Goal: Transaction & Acquisition: Purchase product/service

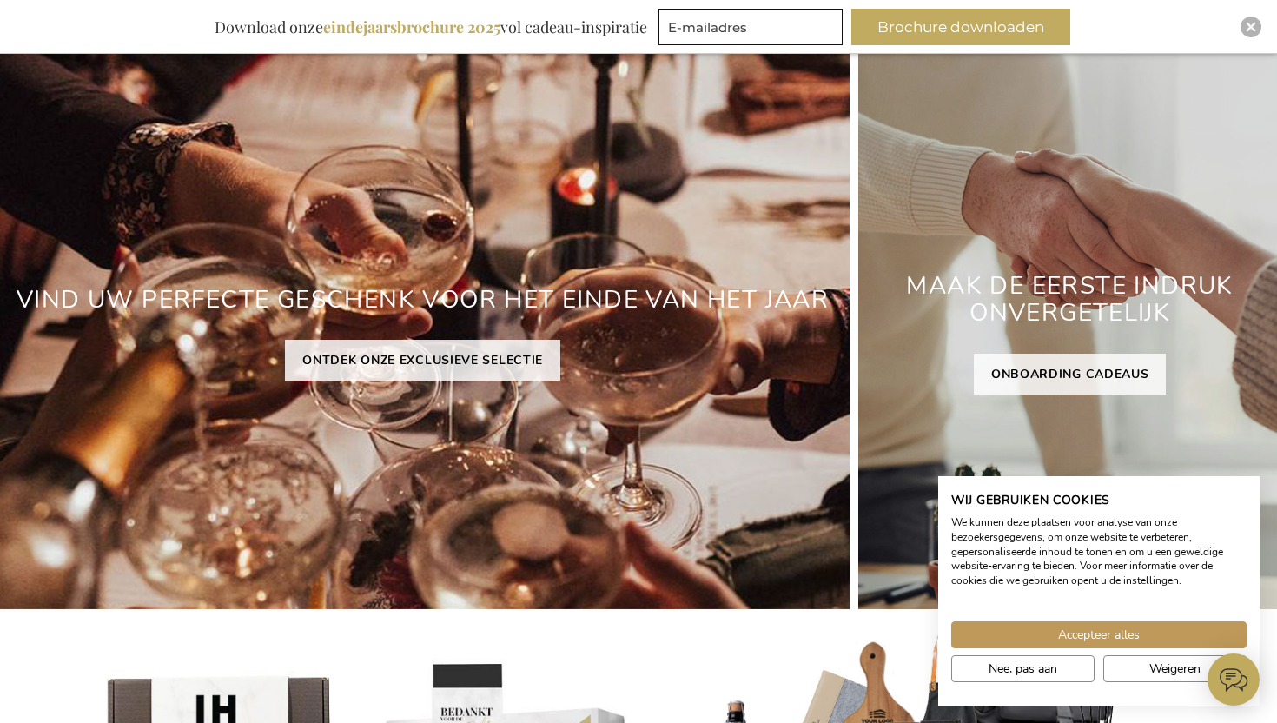
scroll to position [215, 0]
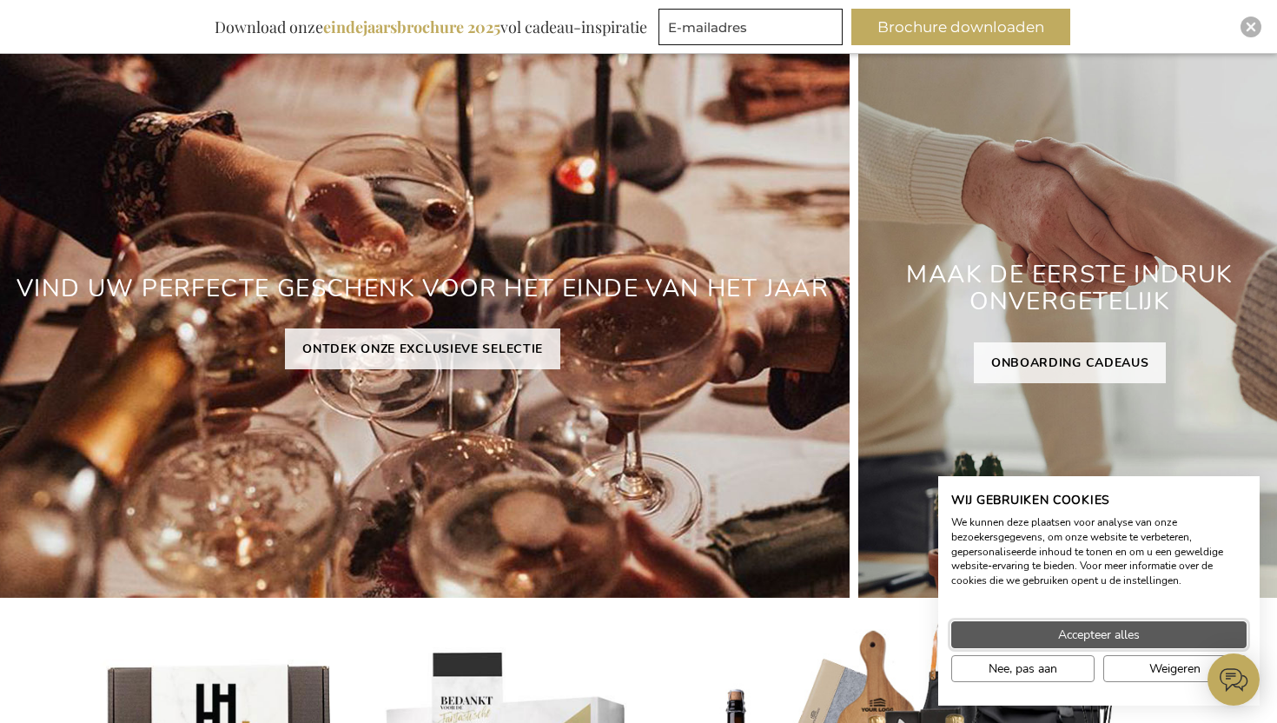
click at [1083, 638] on span "Accepteer alles" at bounding box center [1099, 635] width 82 height 18
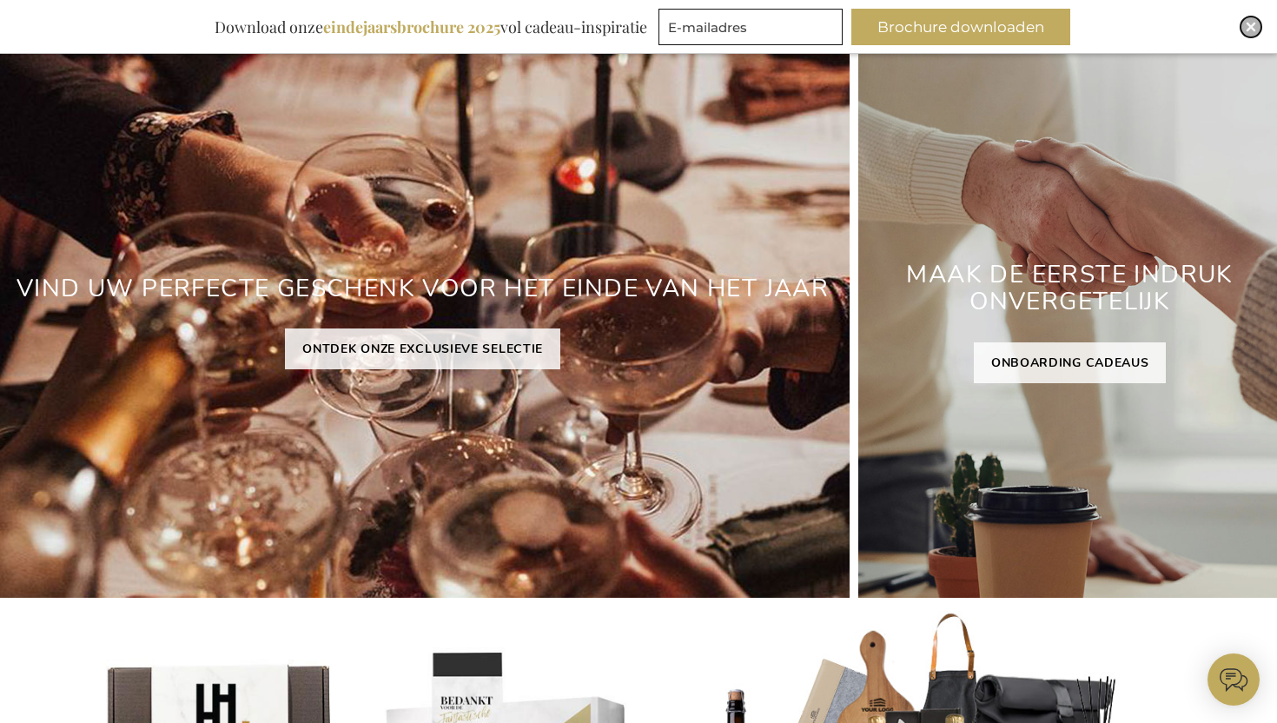
click at [1250, 25] on img "Close" at bounding box center [1251, 27] width 10 height 10
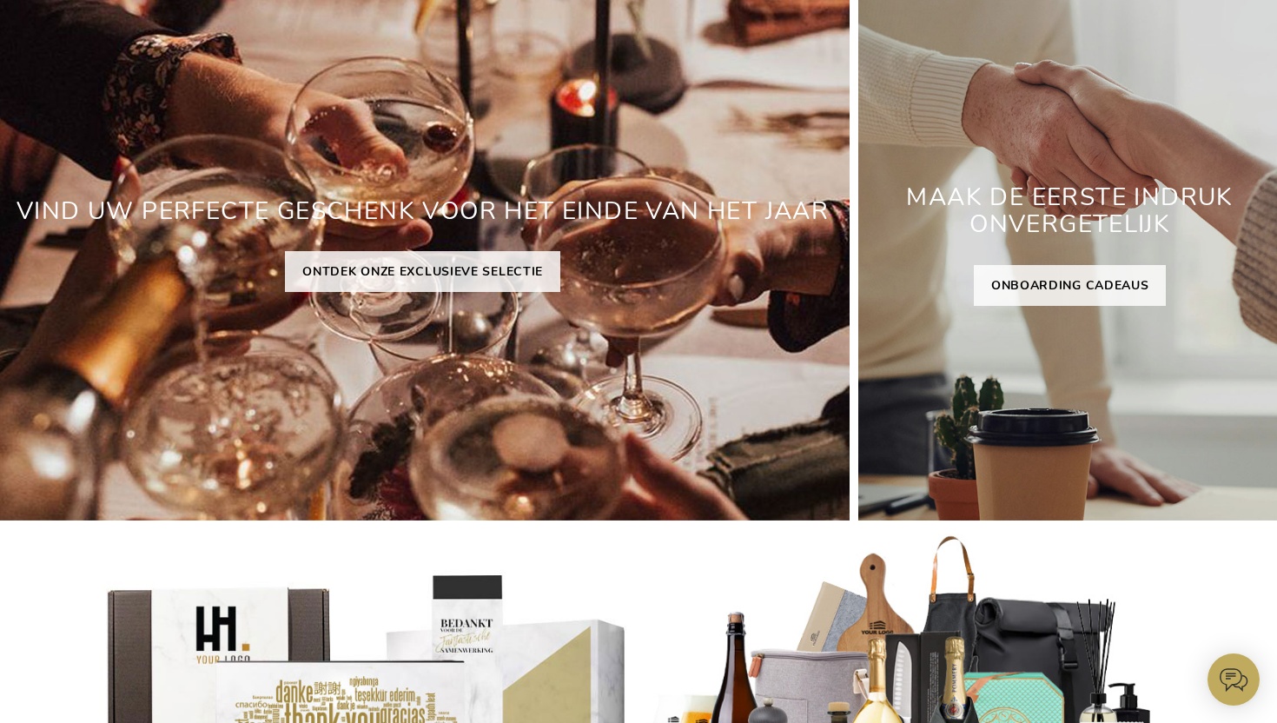
scroll to position [0, 0]
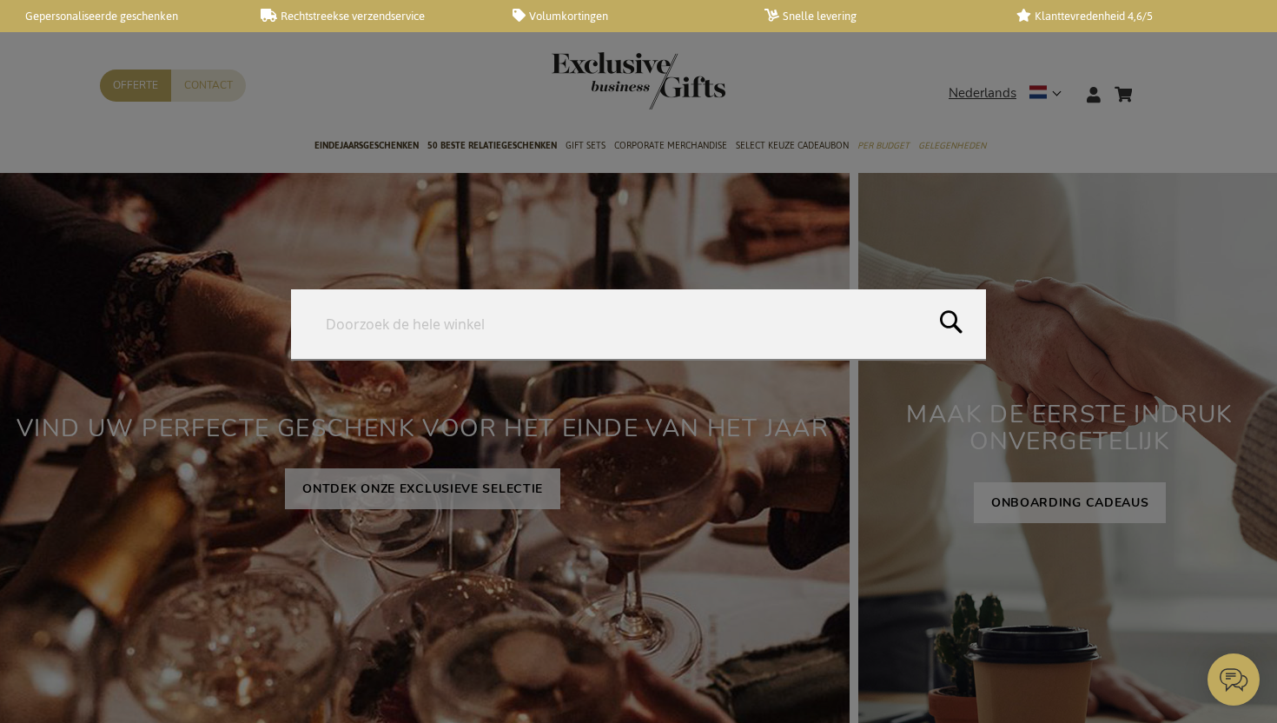
click at [1156, 83] on form "Search Search" at bounding box center [1154, 83] width 17 height 0
type input "hennessy"
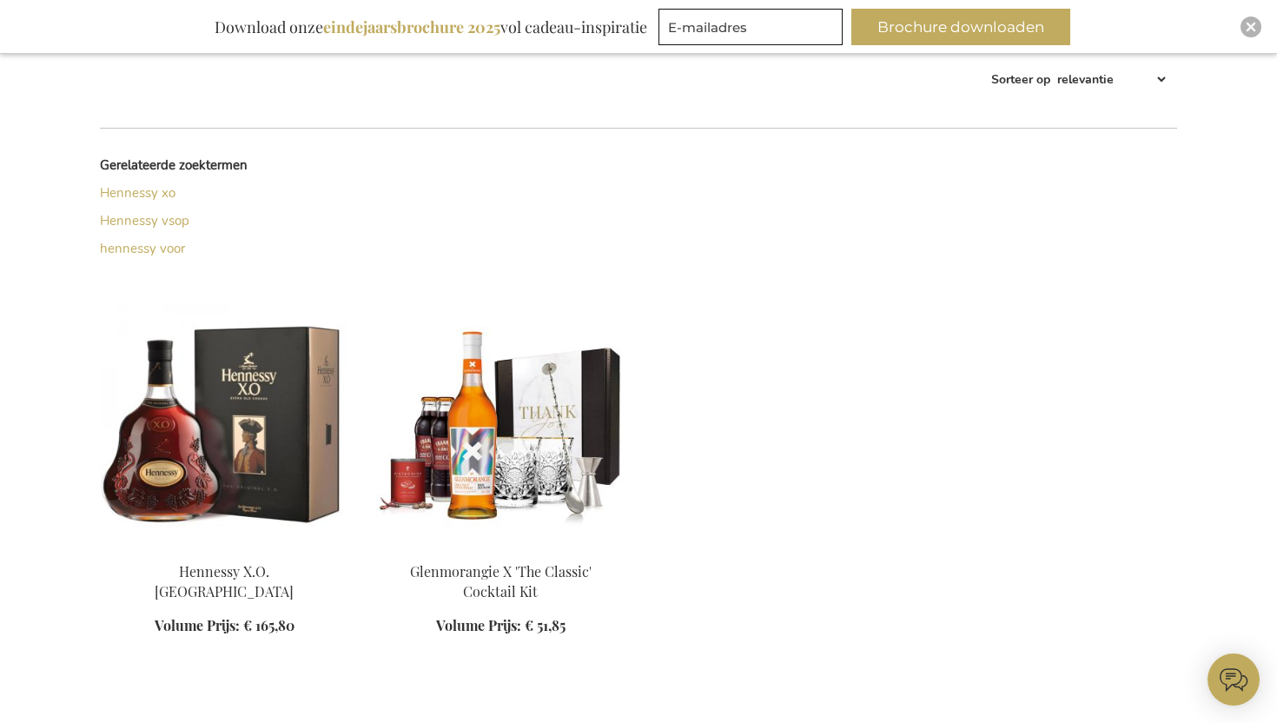
scroll to position [355, 0]
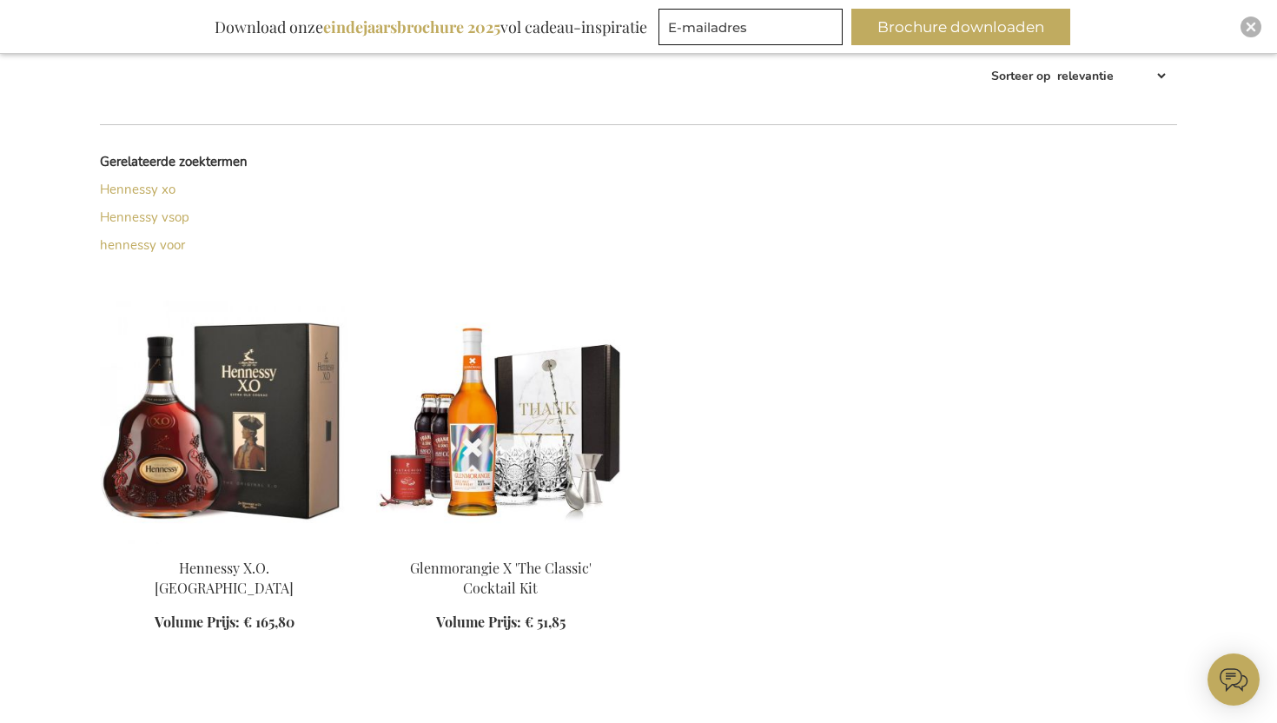
click at [229, 458] on img at bounding box center [224, 422] width 249 height 243
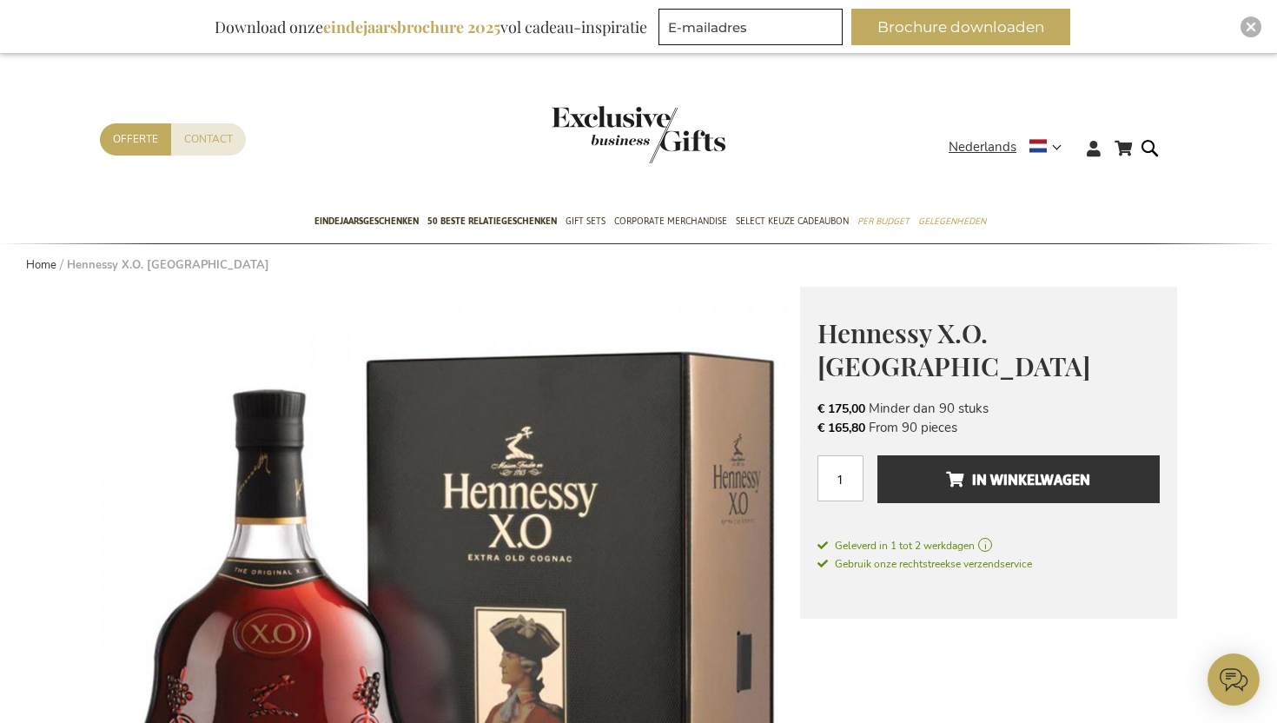
scroll to position [119, 0]
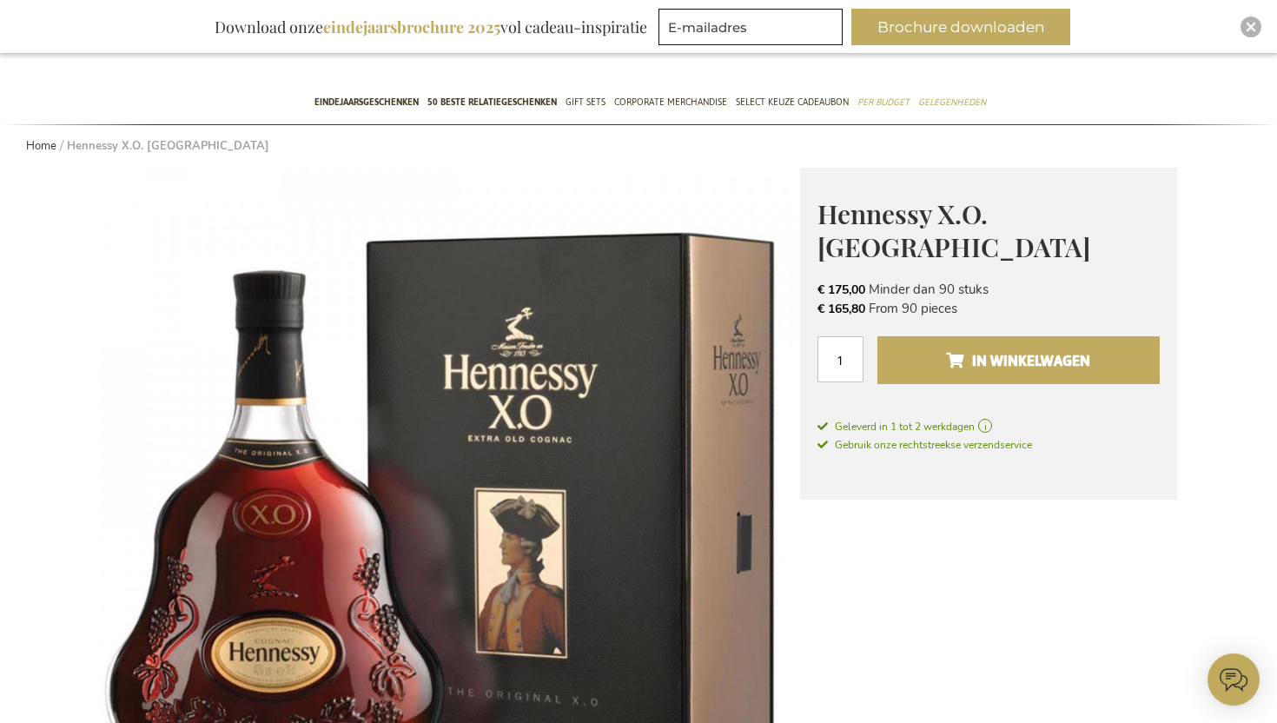
click at [1019, 347] on span "In Winkelwagen" at bounding box center [1018, 361] width 144 height 28
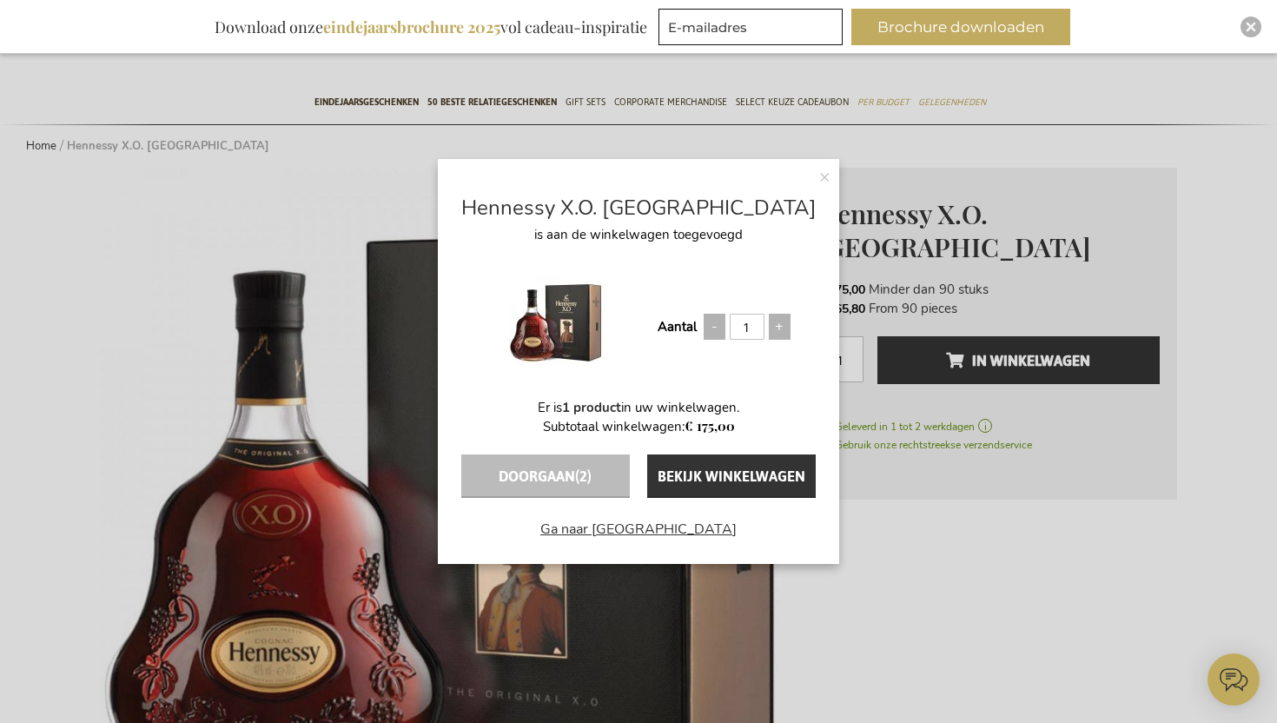
click at [665, 527] on link "Ga naar afrekenen" at bounding box center [638, 522] width 401 height 49
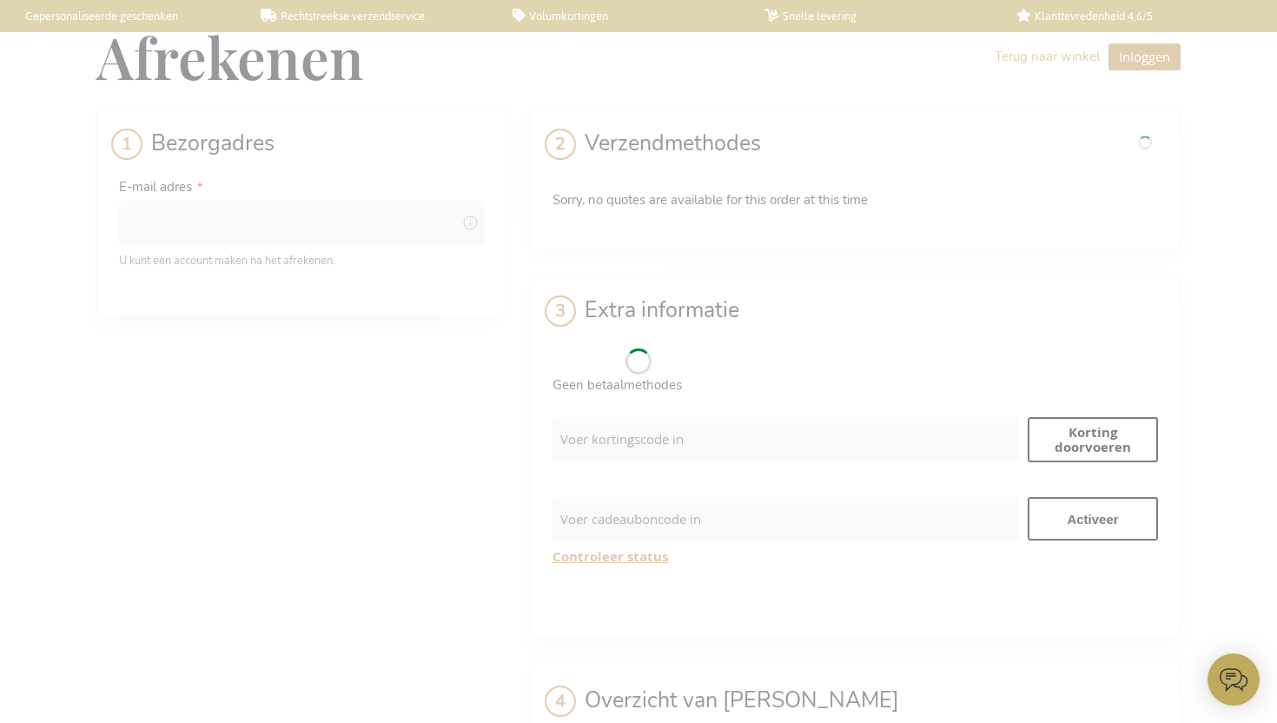
select select "BE"
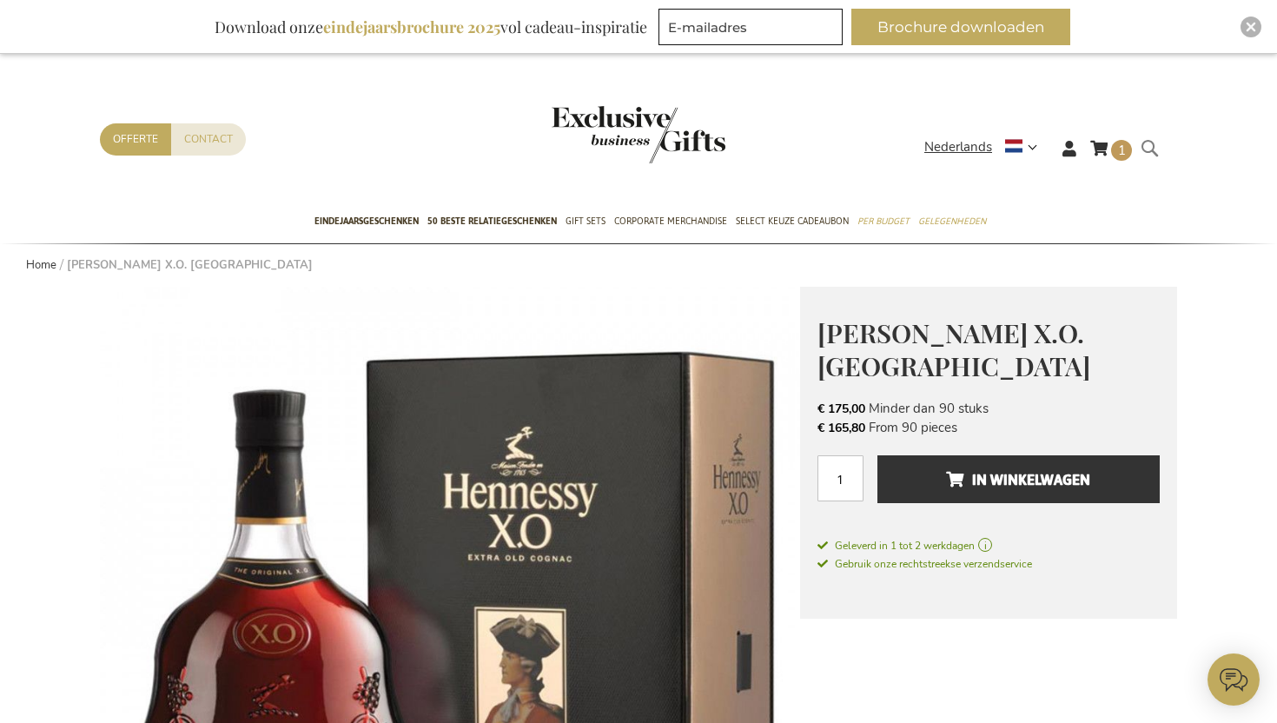
click at [1147, 148] on form "Search Search" at bounding box center [1154, 162] width 17 height 50
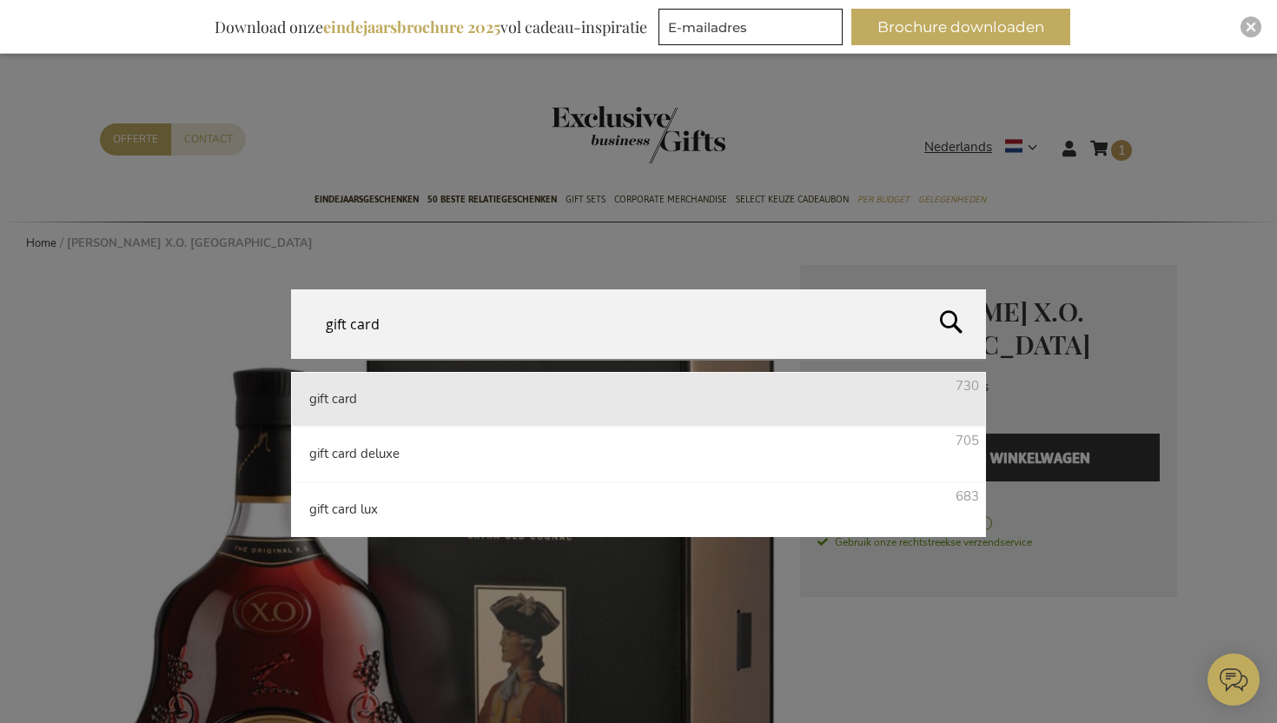
click at [678, 402] on li "gift card 730" at bounding box center [638, 399] width 695 height 55
type input "gift card"
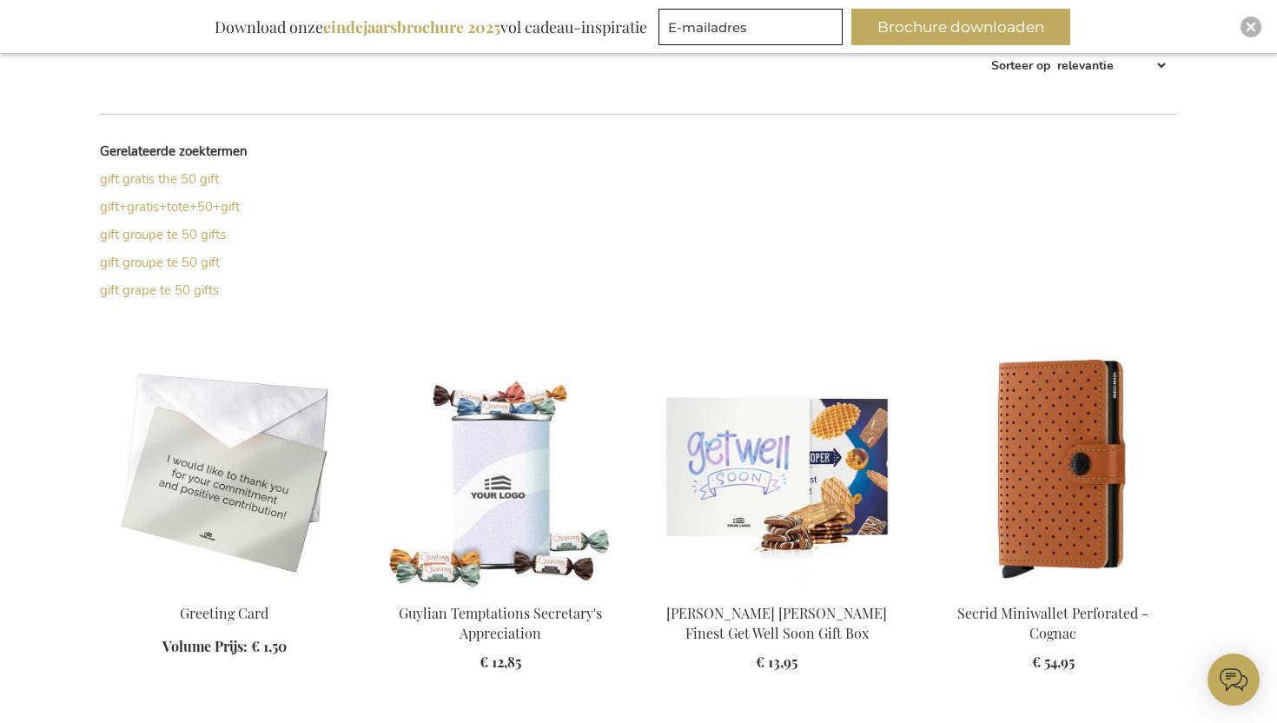
scroll to position [377, 0]
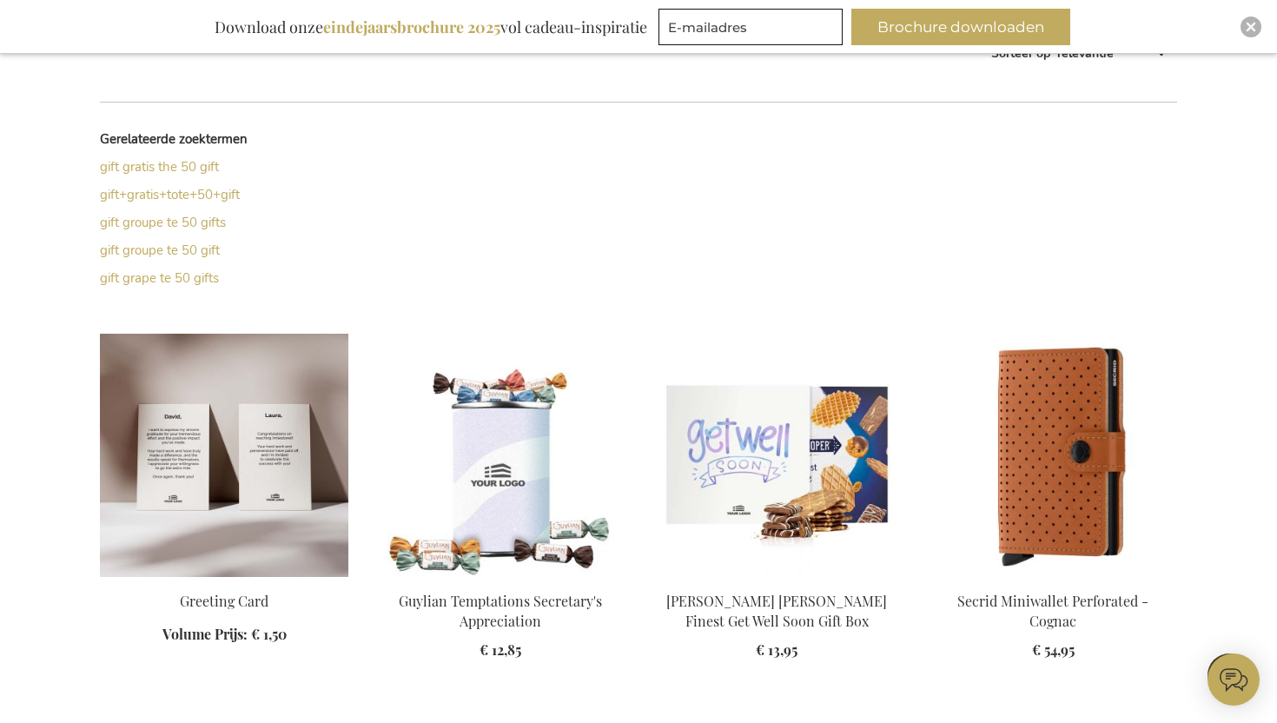
click at [222, 460] on img at bounding box center [224, 455] width 249 height 243
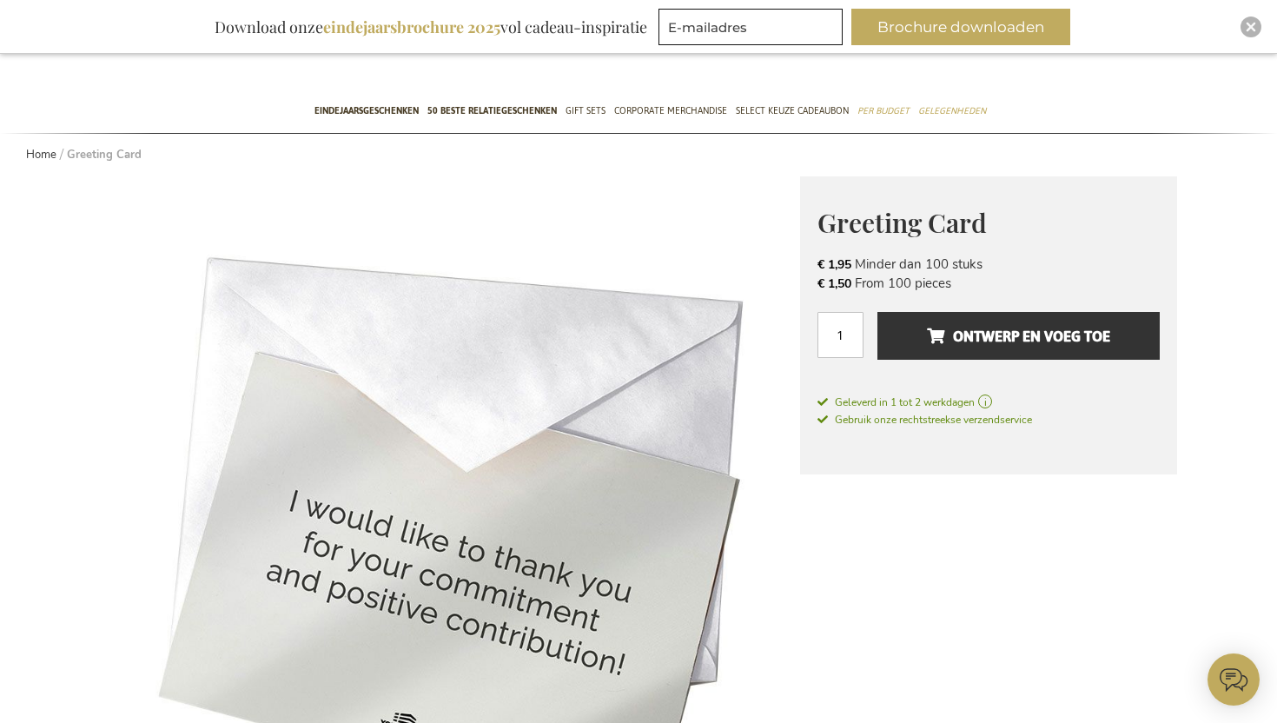
scroll to position [105, 0]
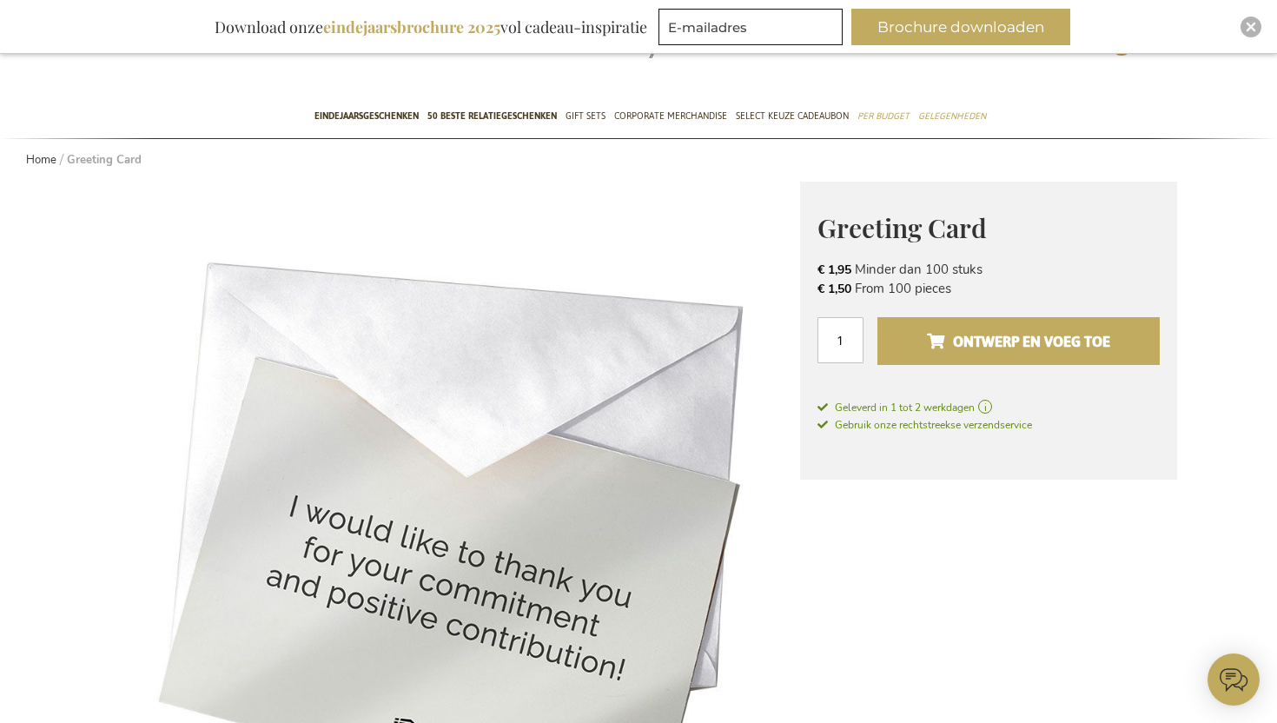
click at [1006, 345] on span "Ontwerp en voeg toe" at bounding box center [1018, 342] width 183 height 28
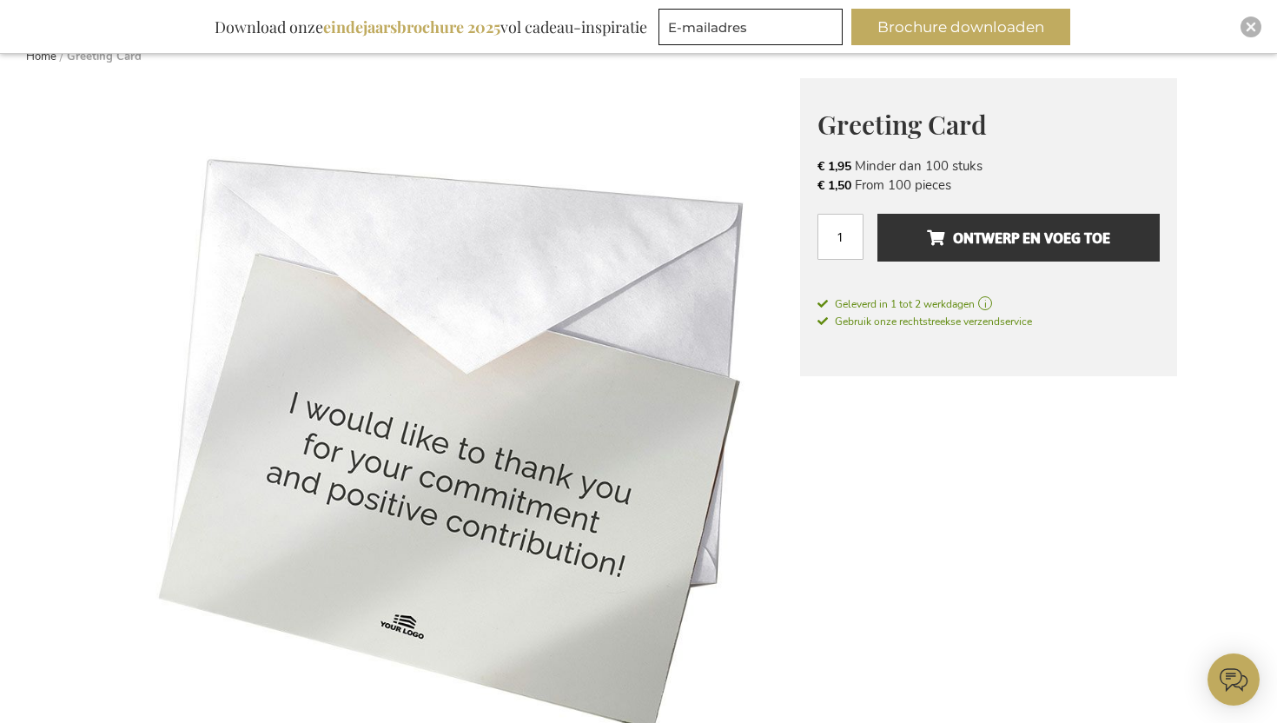
scroll to position [181, 0]
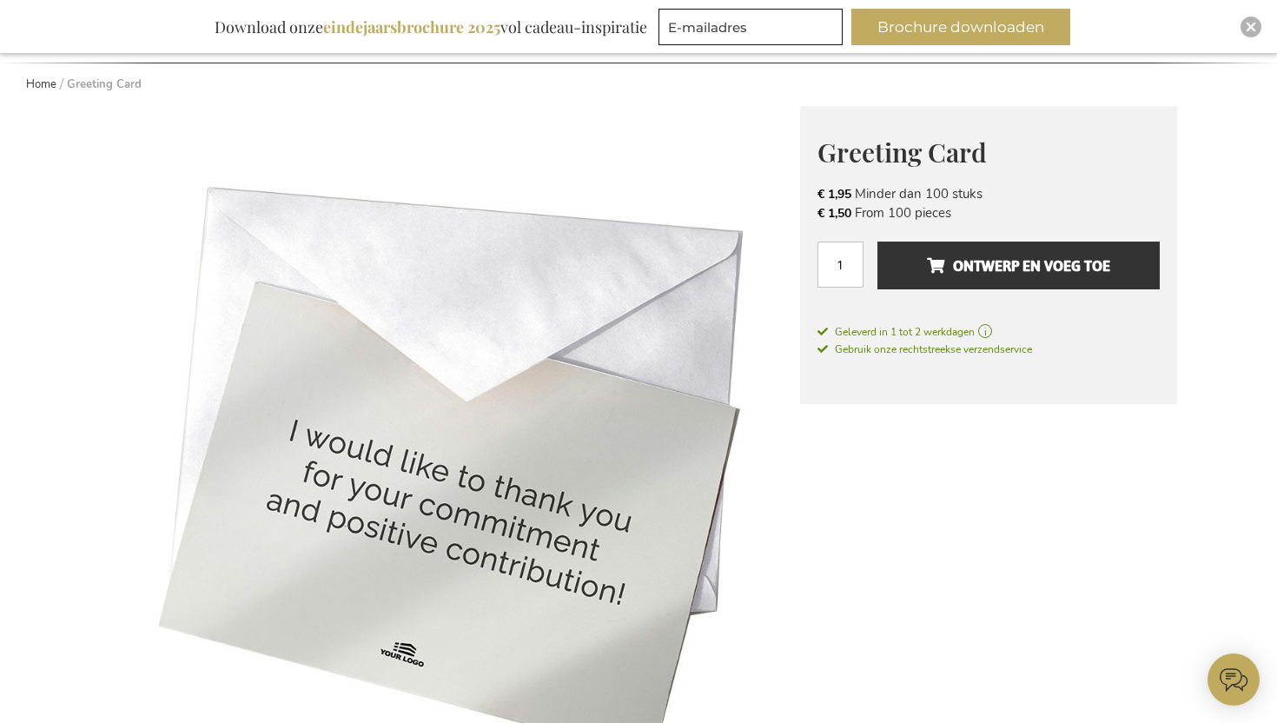
click at [569, 479] on img at bounding box center [450, 456] width 700 height 700
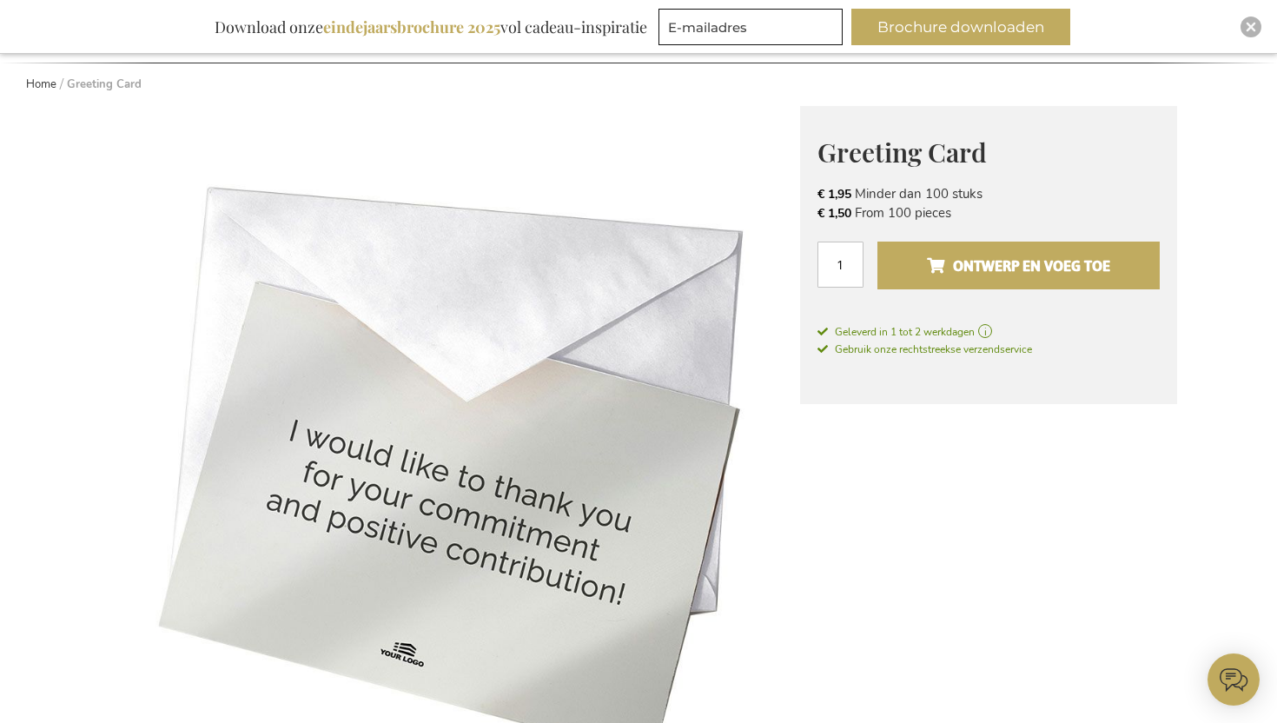
click at [1020, 262] on span "Ontwerp en voeg toe" at bounding box center [1018, 266] width 183 height 28
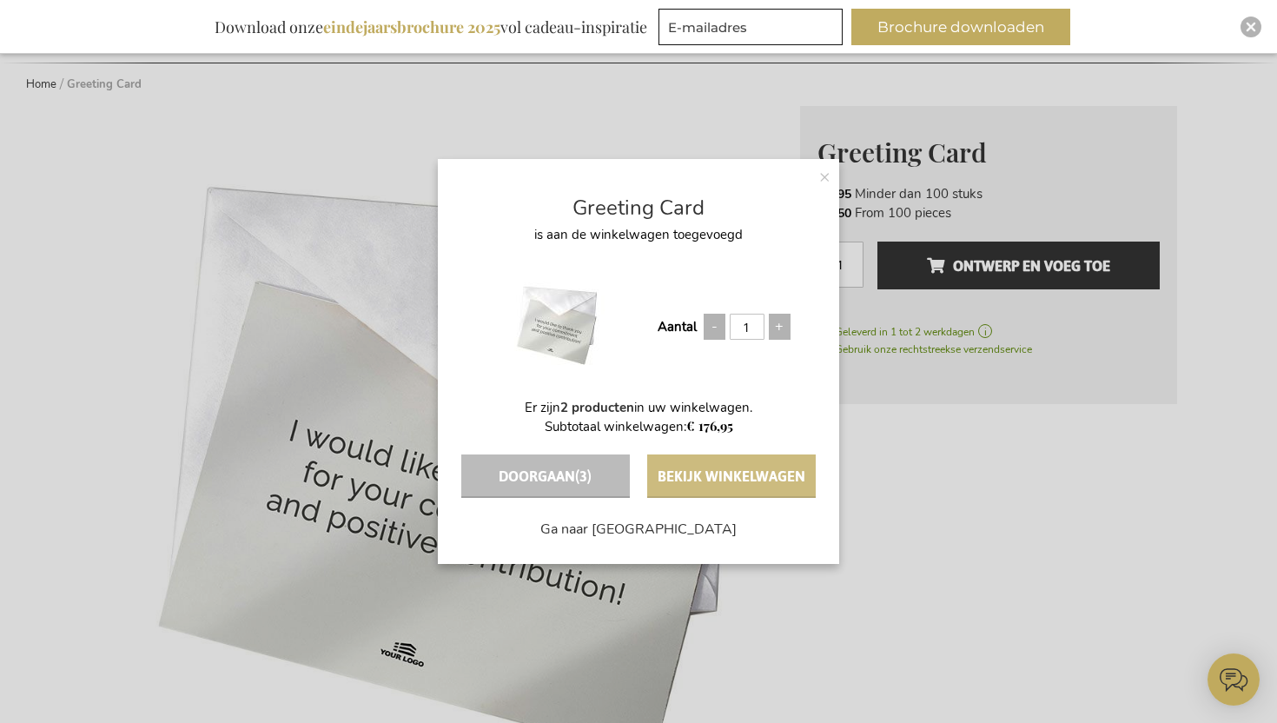
click at [738, 471] on button "Bekijk winkelwagen" at bounding box center [731, 475] width 169 height 43
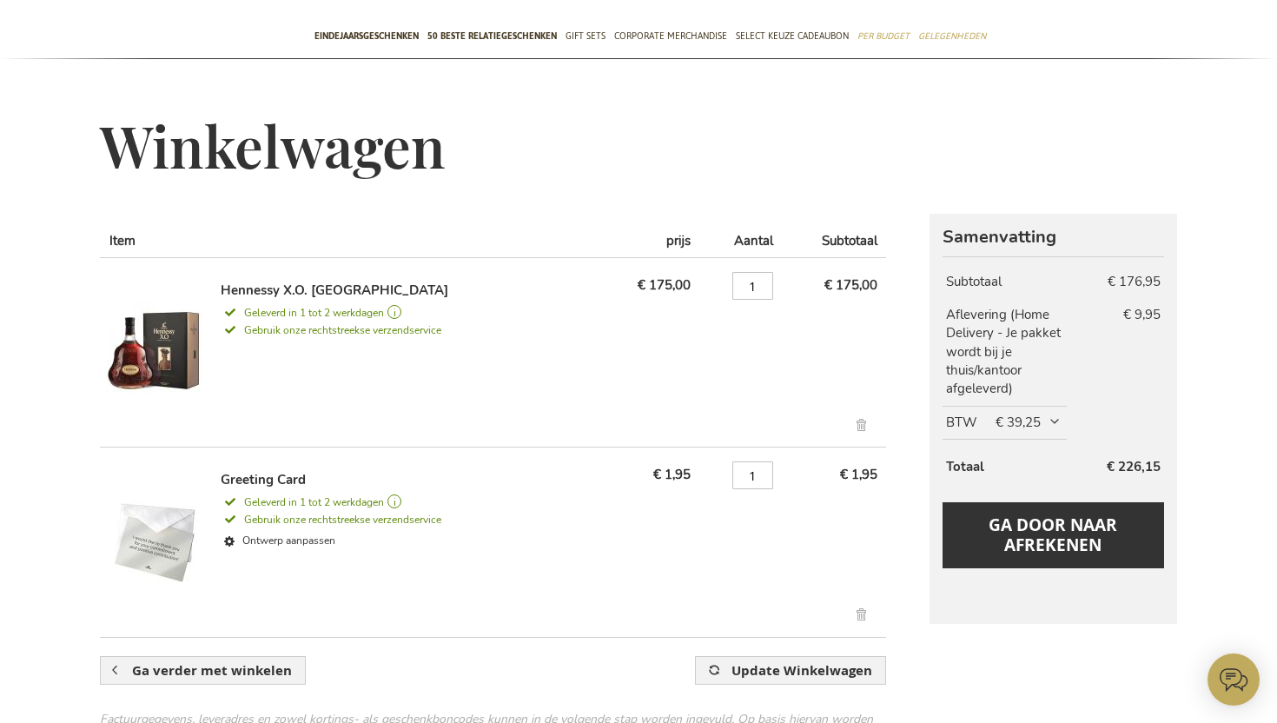
scroll to position [258, 0]
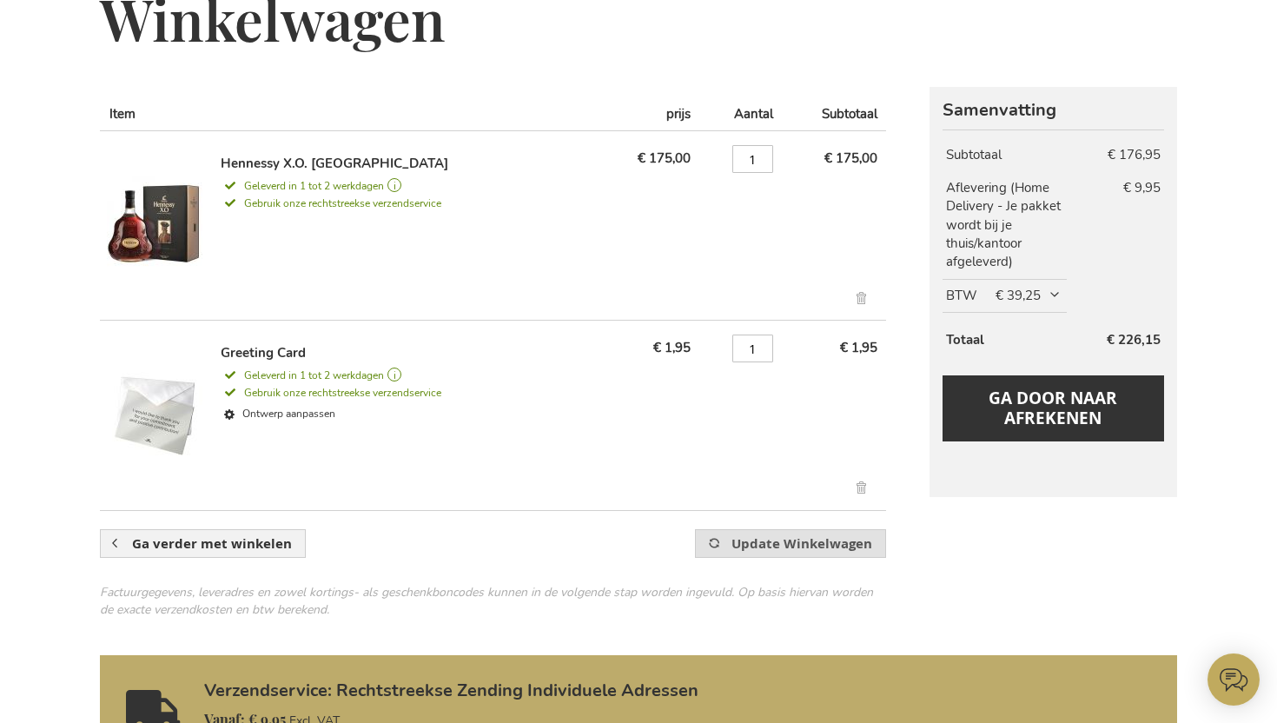
click at [807, 547] on span "Update Winkelwagen" at bounding box center [802, 543] width 141 height 18
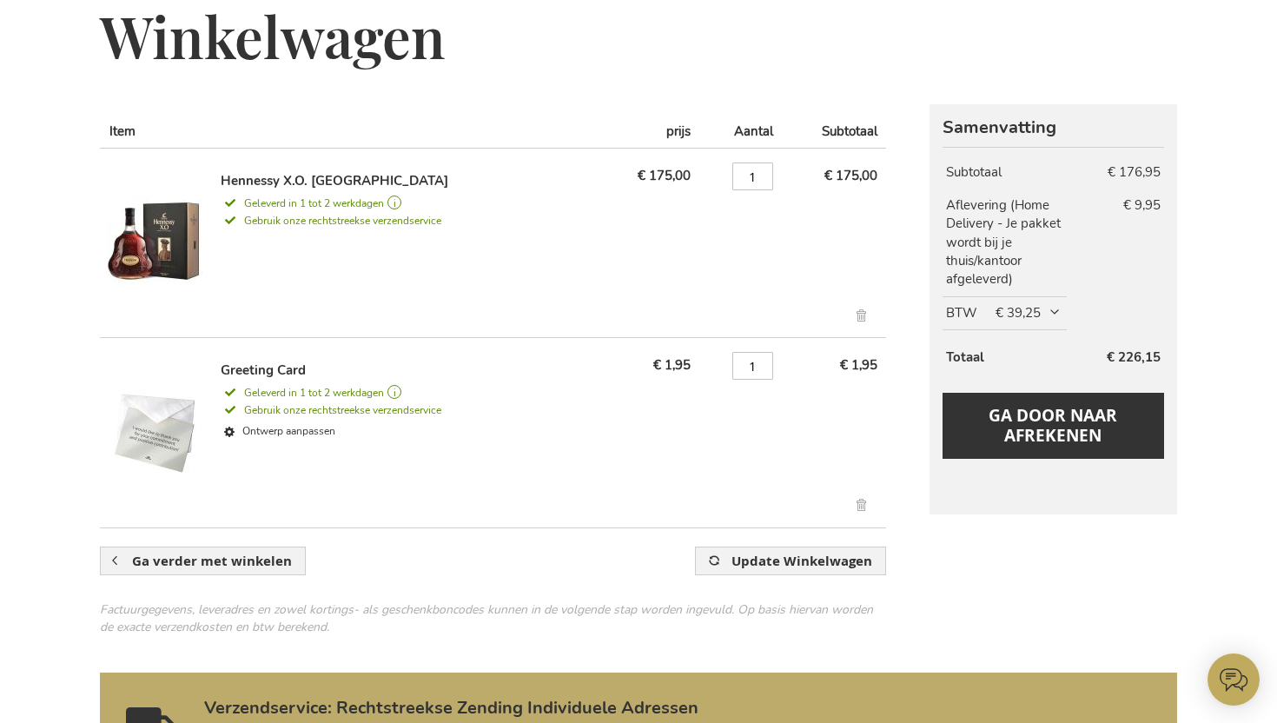
click at [174, 434] on img at bounding box center [155, 430] width 96 height 139
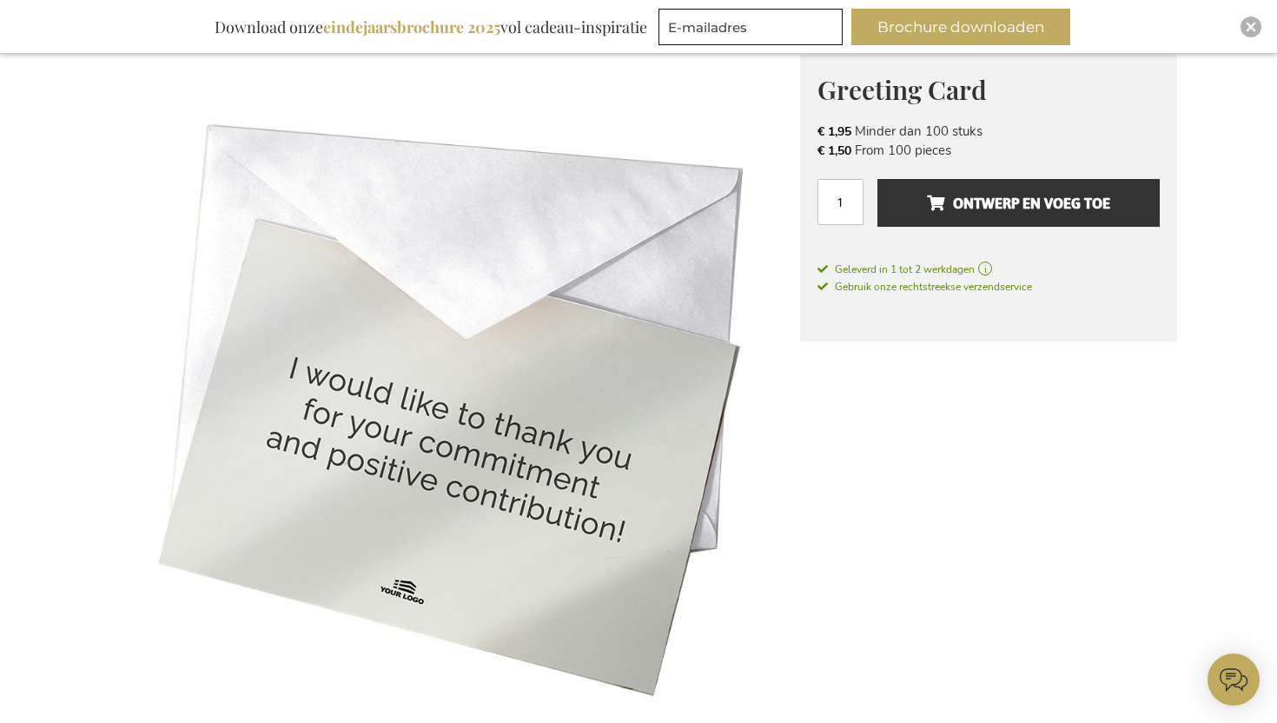
scroll to position [249, 0]
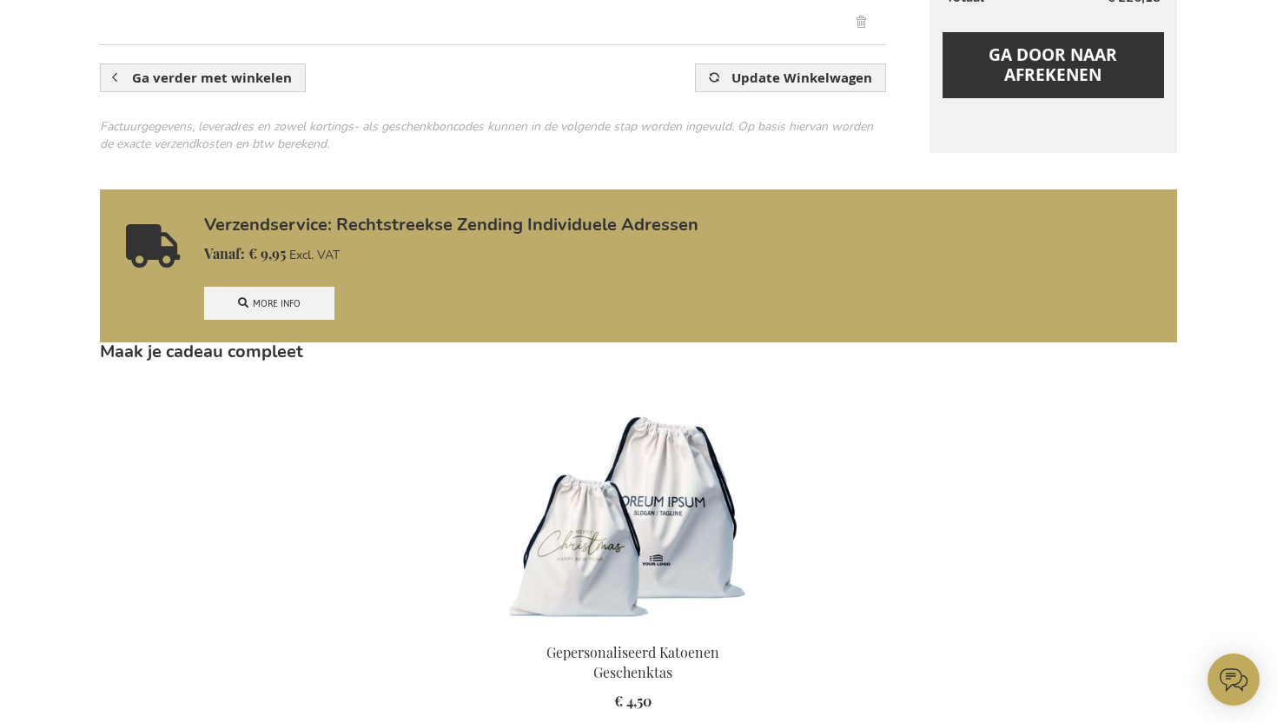
scroll to position [545, 0]
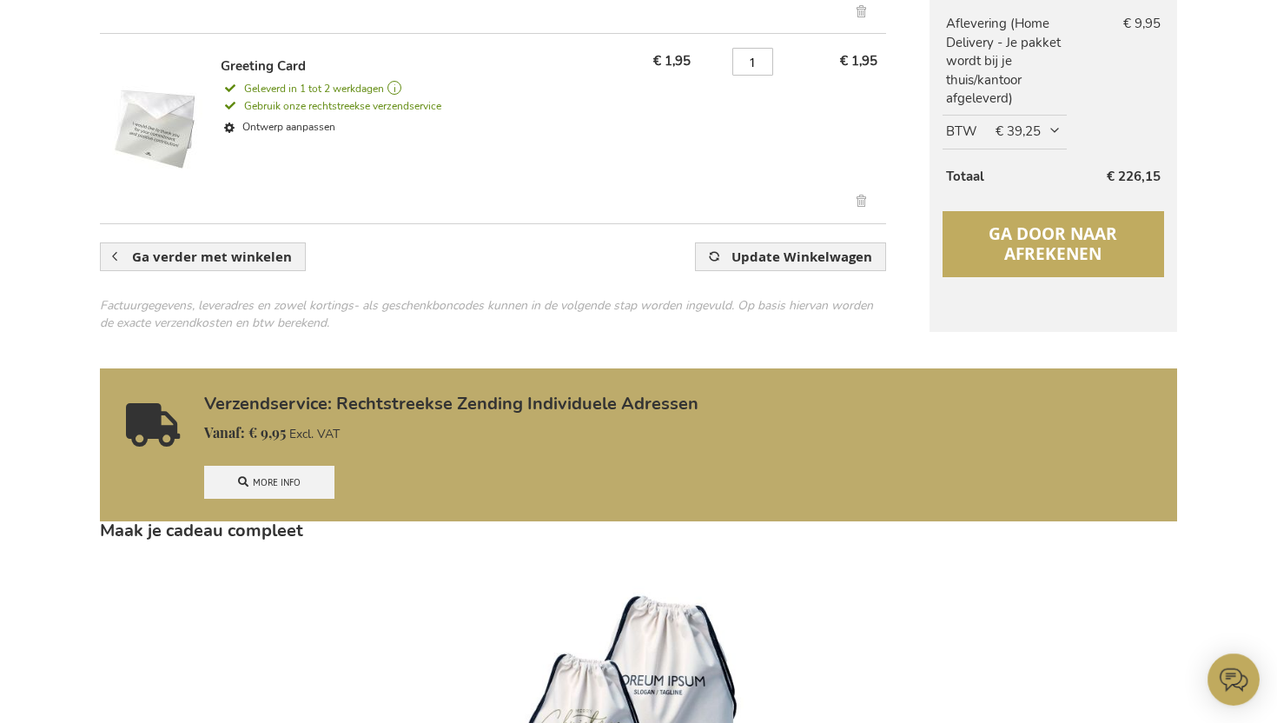
click at [1030, 239] on span "Ga door naar afrekenen" at bounding box center [1053, 243] width 129 height 43
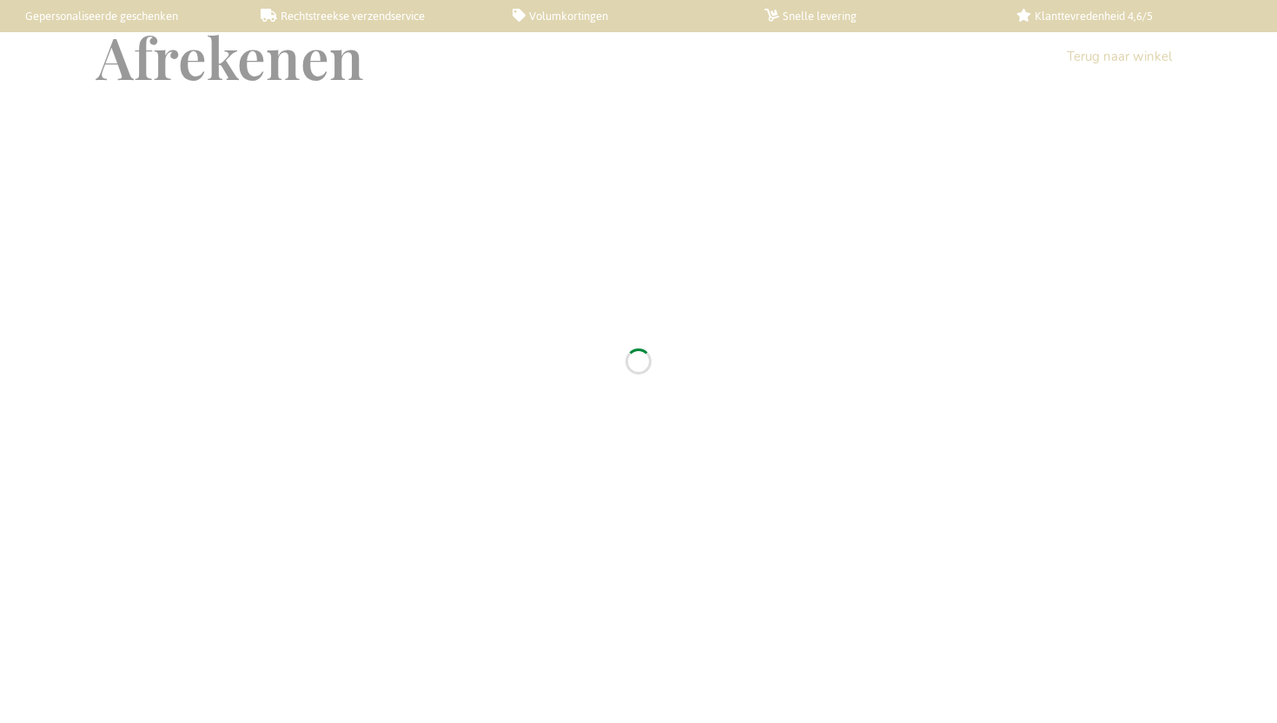
select select "BE"
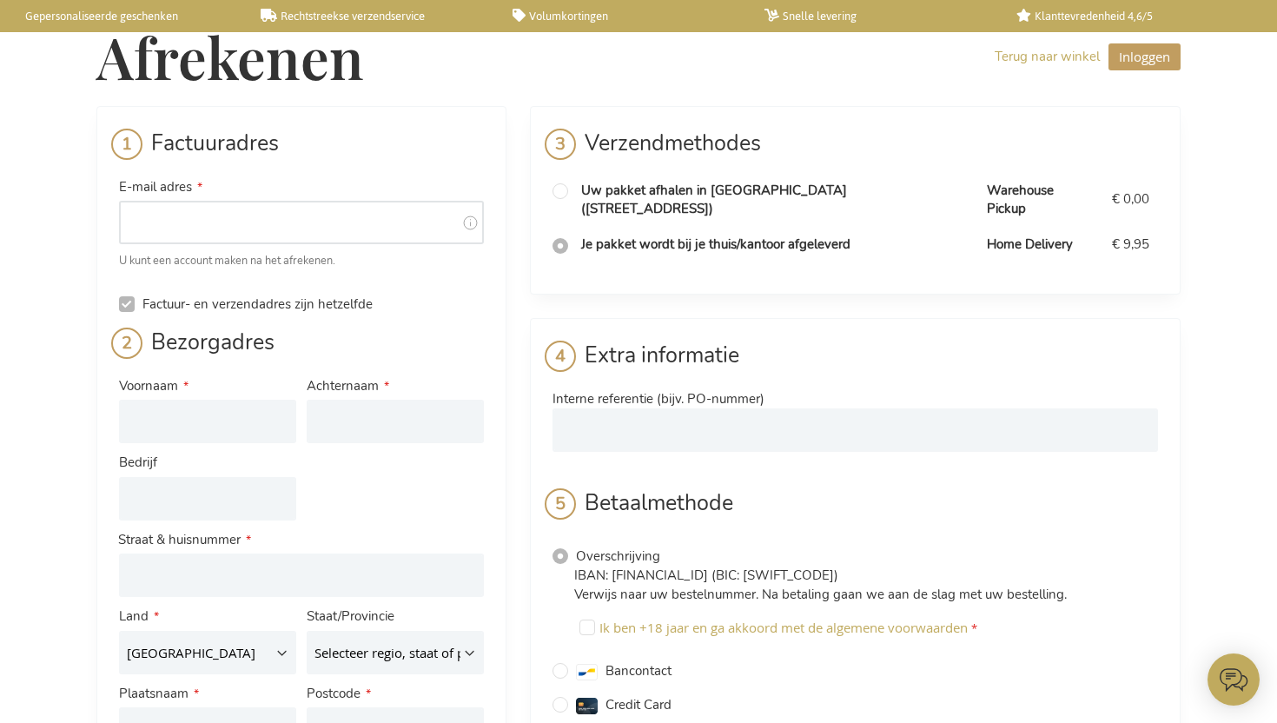
click at [322, 227] on input "E-mail adres" at bounding box center [301, 222] width 365 height 43
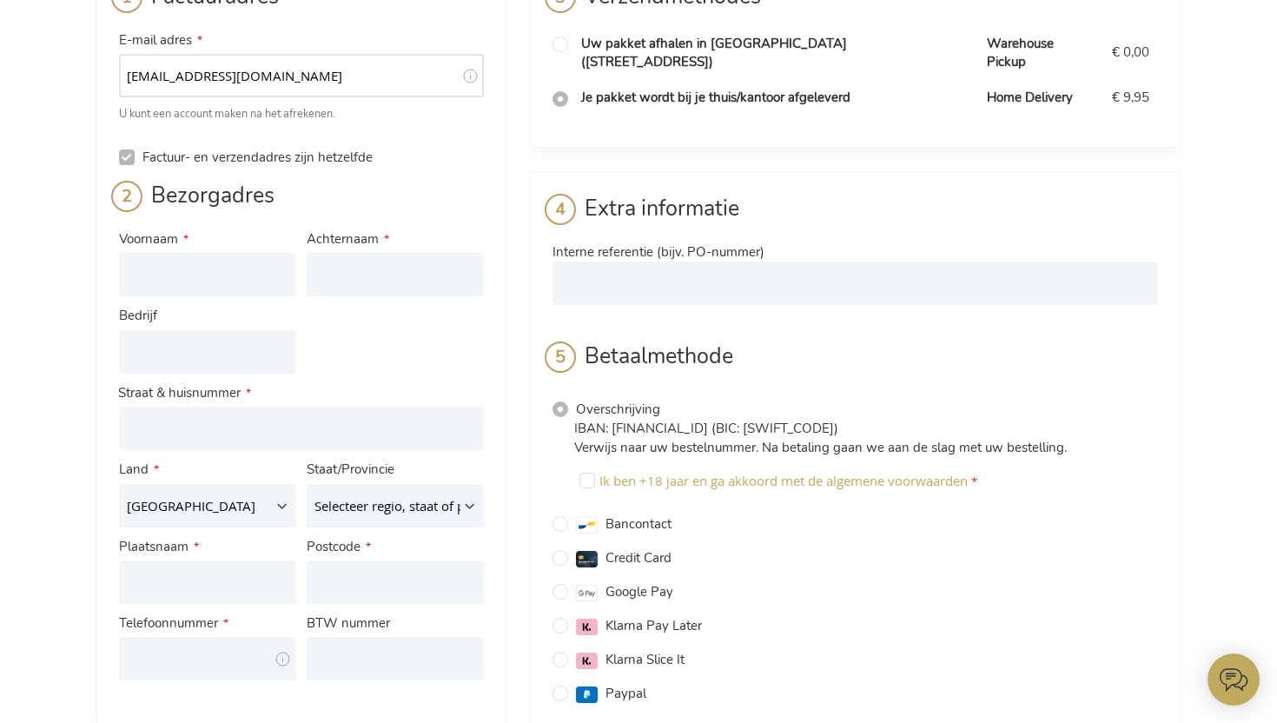
scroll to position [136, 0]
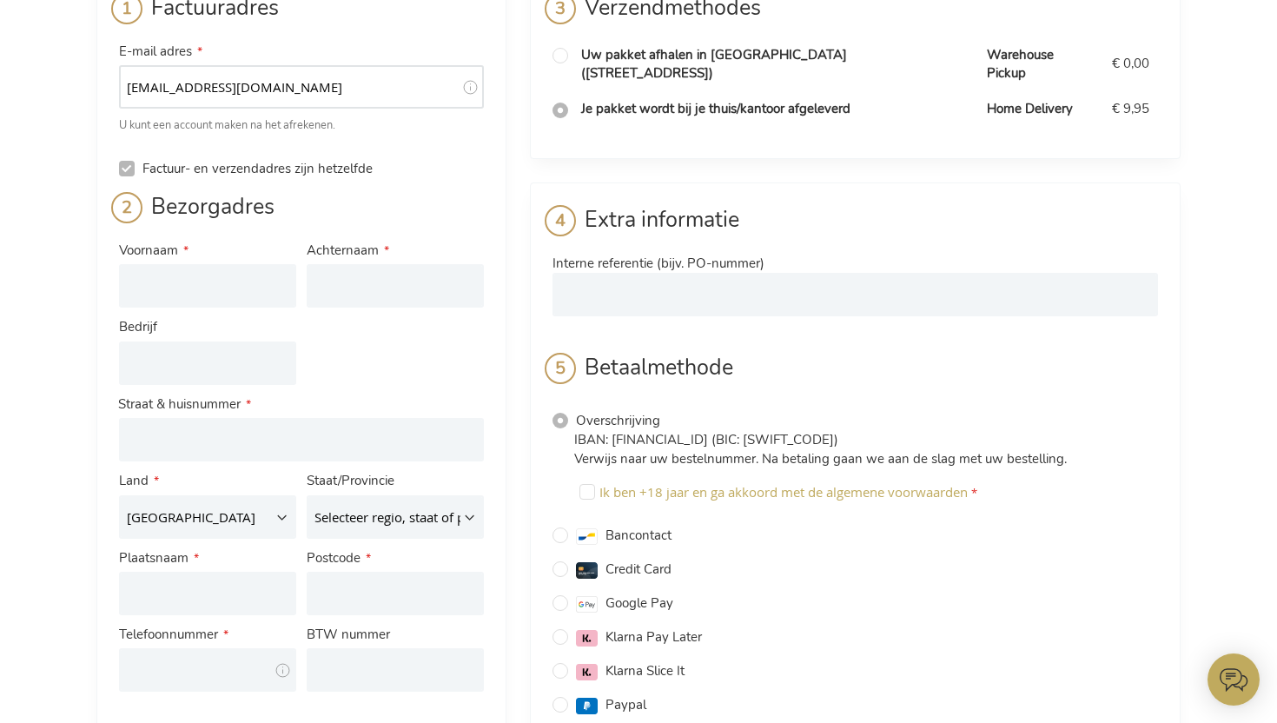
type input "[EMAIL_ADDRESS][DOMAIN_NAME]"
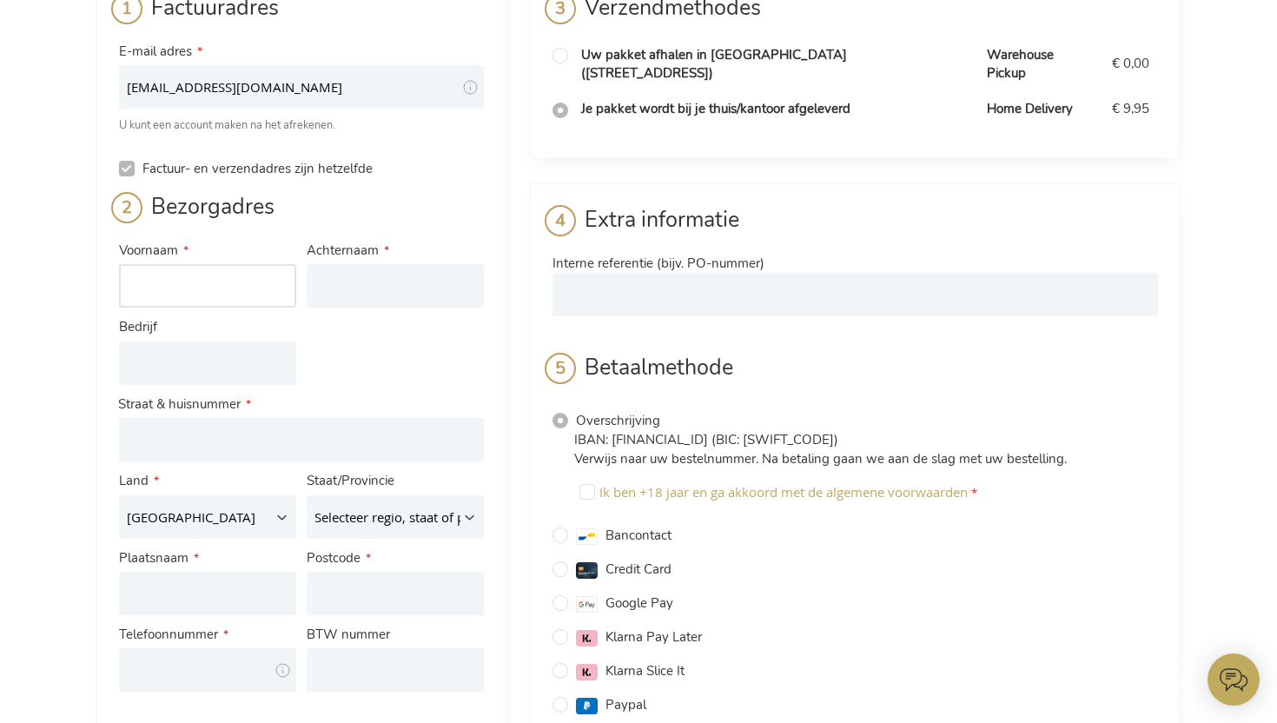
click at [188, 269] on input "Voornaam" at bounding box center [207, 285] width 177 height 43
type input "Lukasz"
click at [341, 281] on input "Achternaam" at bounding box center [395, 285] width 177 height 43
type input "Burhardt"
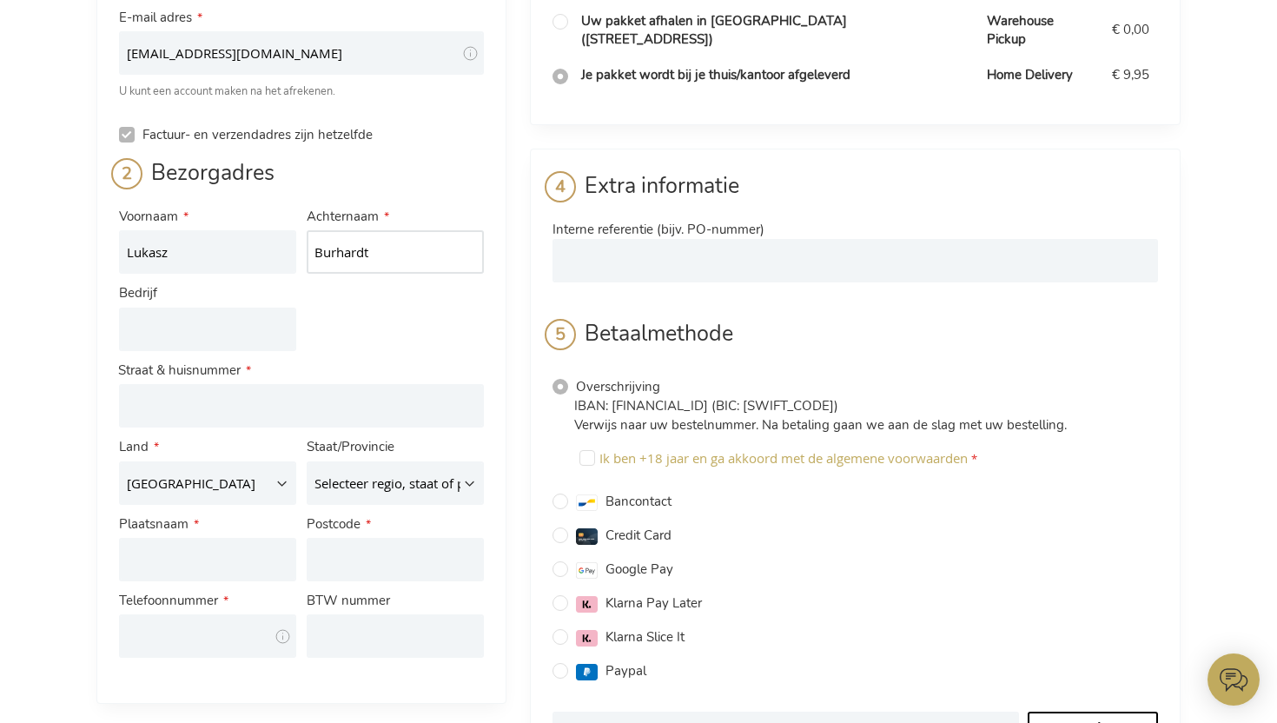
scroll to position [182, 0]
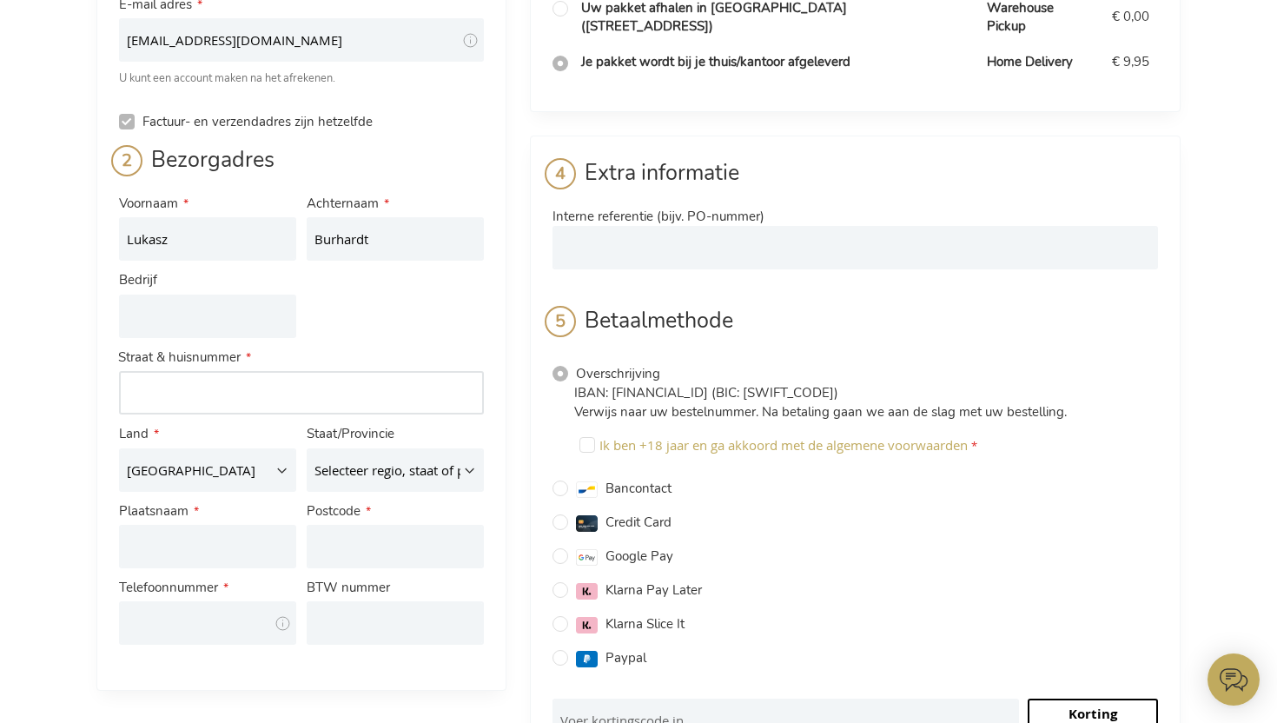
click at [195, 390] on input "Adres: Line 1" at bounding box center [301, 392] width 365 height 43
type input "[STREET_ADDRESS]"
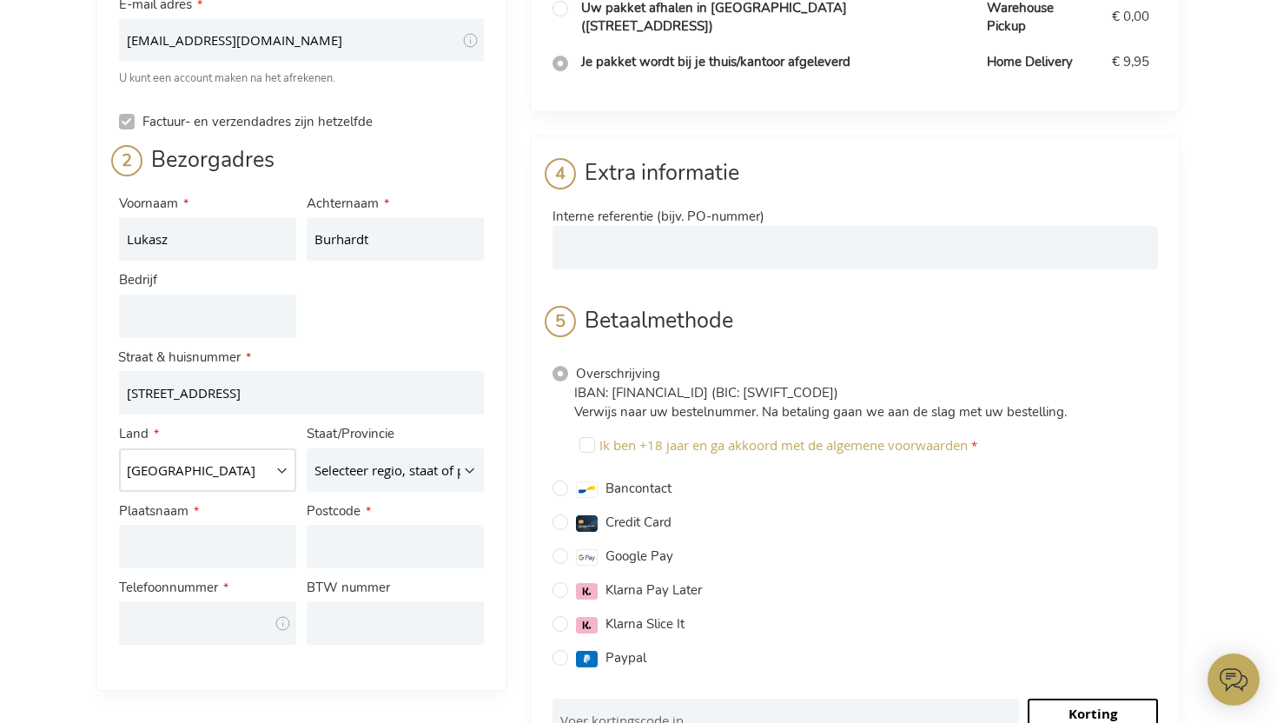
click at [210, 468] on select "[GEOGRAPHIC_DATA] [GEOGRAPHIC_DATA] [GEOGRAPHIC_DATA] [GEOGRAPHIC_DATA] [GEOGRA…" at bounding box center [207, 469] width 177 height 43
select select "NL"
click at [119, 448] on select "[GEOGRAPHIC_DATA] [GEOGRAPHIC_DATA] [GEOGRAPHIC_DATA] [GEOGRAPHIC_DATA] [GEOGRA…" at bounding box center [207, 469] width 177 height 43
click at [246, 546] on input "Plaatsnaam" at bounding box center [207, 546] width 177 height 43
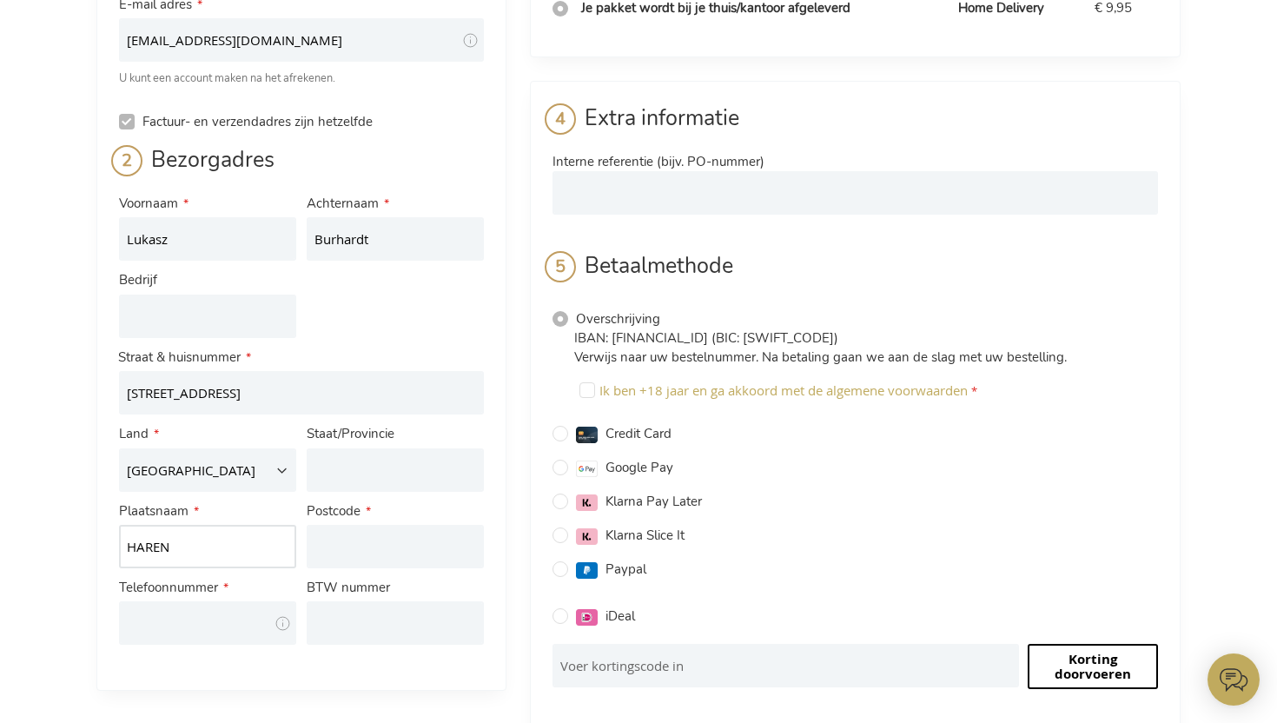
type input "HAREN"
click at [345, 534] on input "Postcode" at bounding box center [395, 546] width 177 height 43
type input "9751PD"
click at [227, 622] on input "Telefoonnummer" at bounding box center [207, 622] width 177 height 43
type input "0646058722"
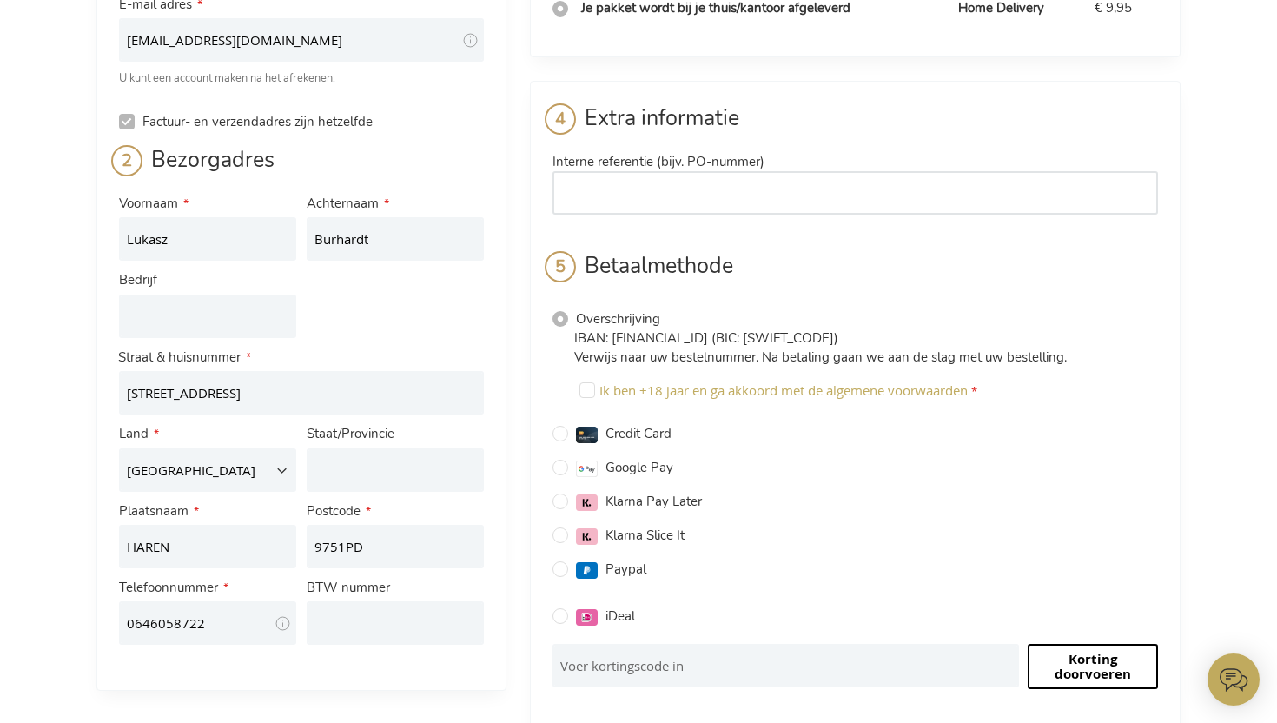
click at [682, 209] on input "Interne referentie (bijv. PO-nummer)" at bounding box center [856, 192] width 606 height 43
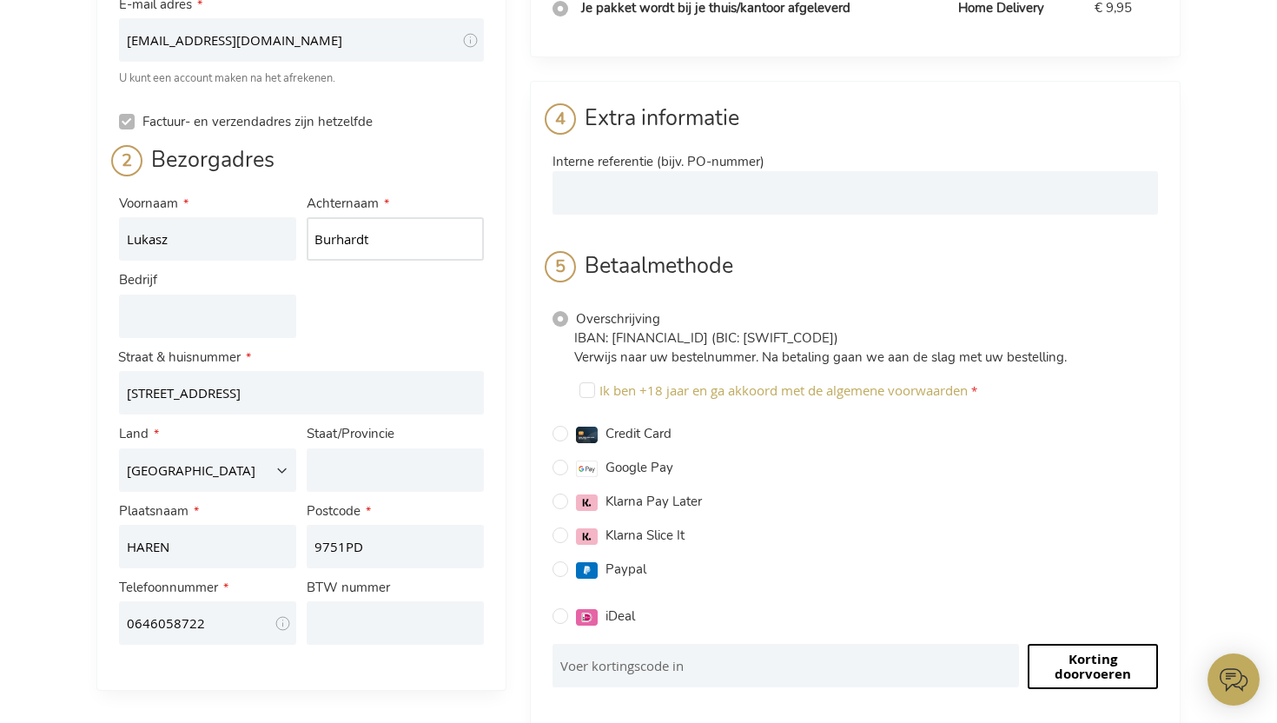
click at [458, 242] on input "Burhardt" at bounding box center [395, 238] width 177 height 43
click at [405, 233] on input "Burhardt" at bounding box center [395, 238] width 177 height 43
click at [327, 237] on input "Burhardt" at bounding box center [395, 238] width 177 height 43
click at [390, 229] on input "Burhardt" at bounding box center [395, 238] width 177 height 43
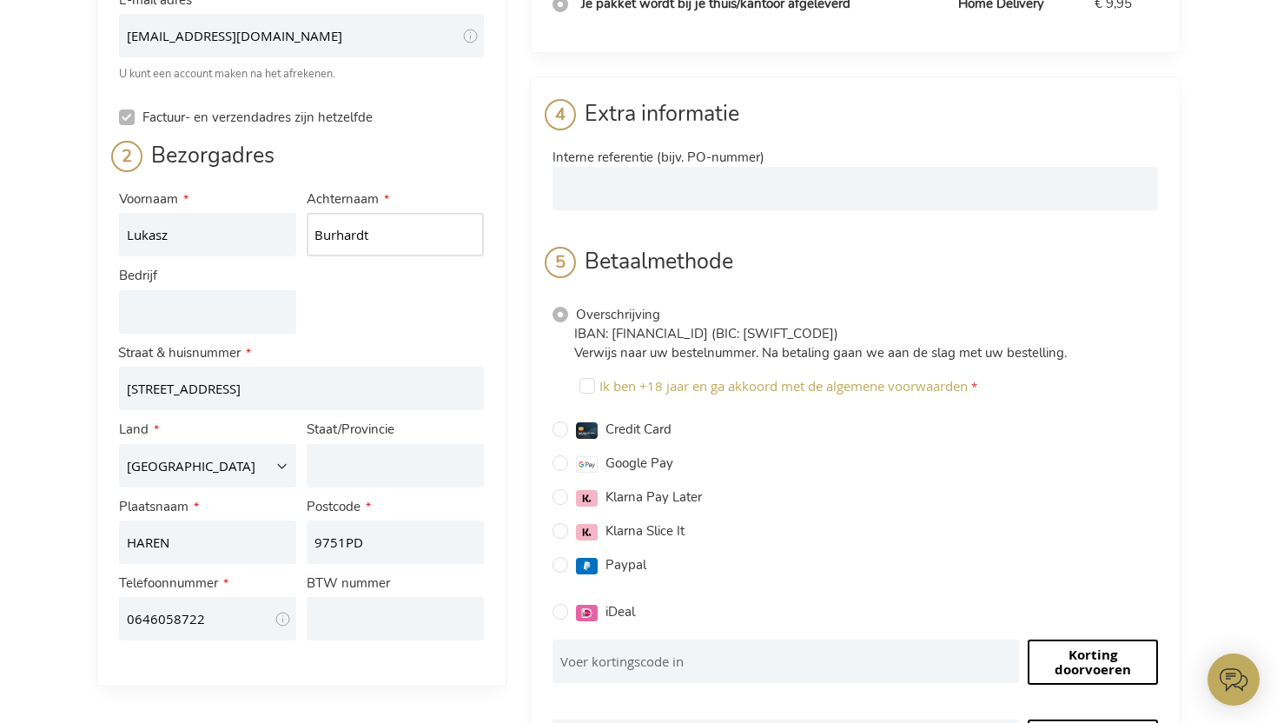
scroll to position [189, 0]
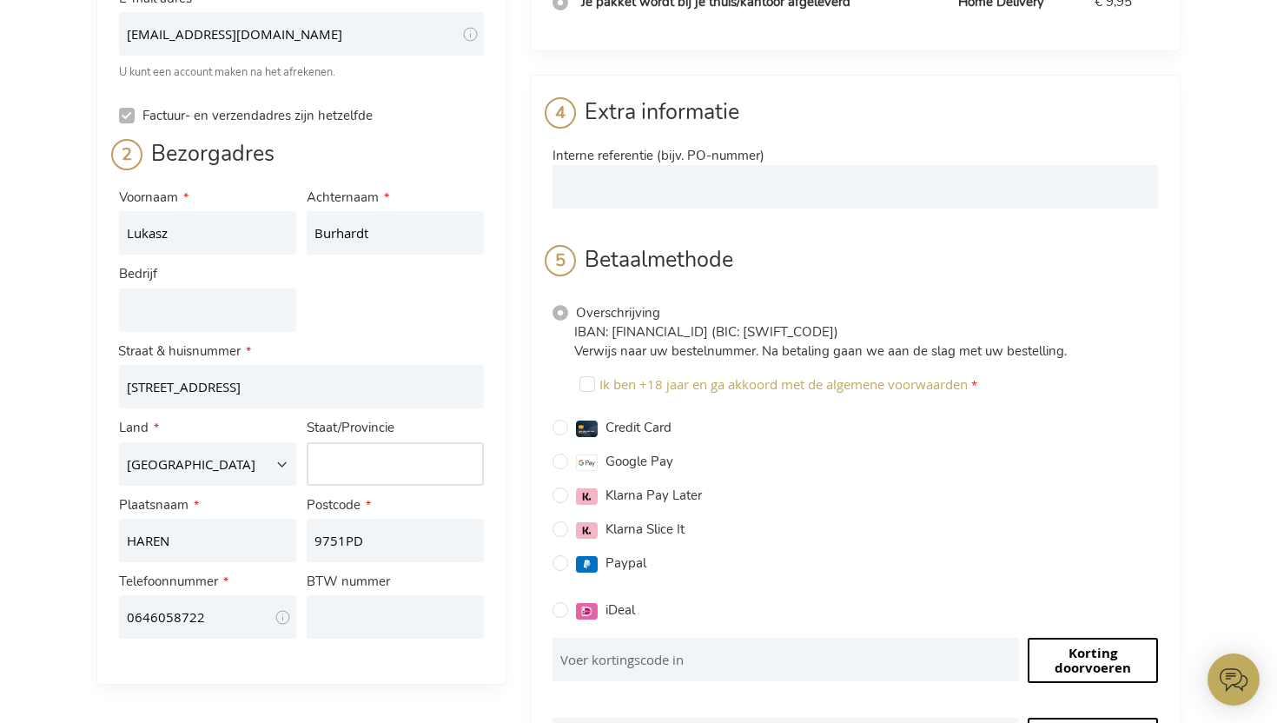
click at [381, 465] on input "Staat/Provincie" at bounding box center [395, 463] width 177 height 43
click at [418, 467] on input "Haren" at bounding box center [395, 463] width 177 height 43
type input "H"
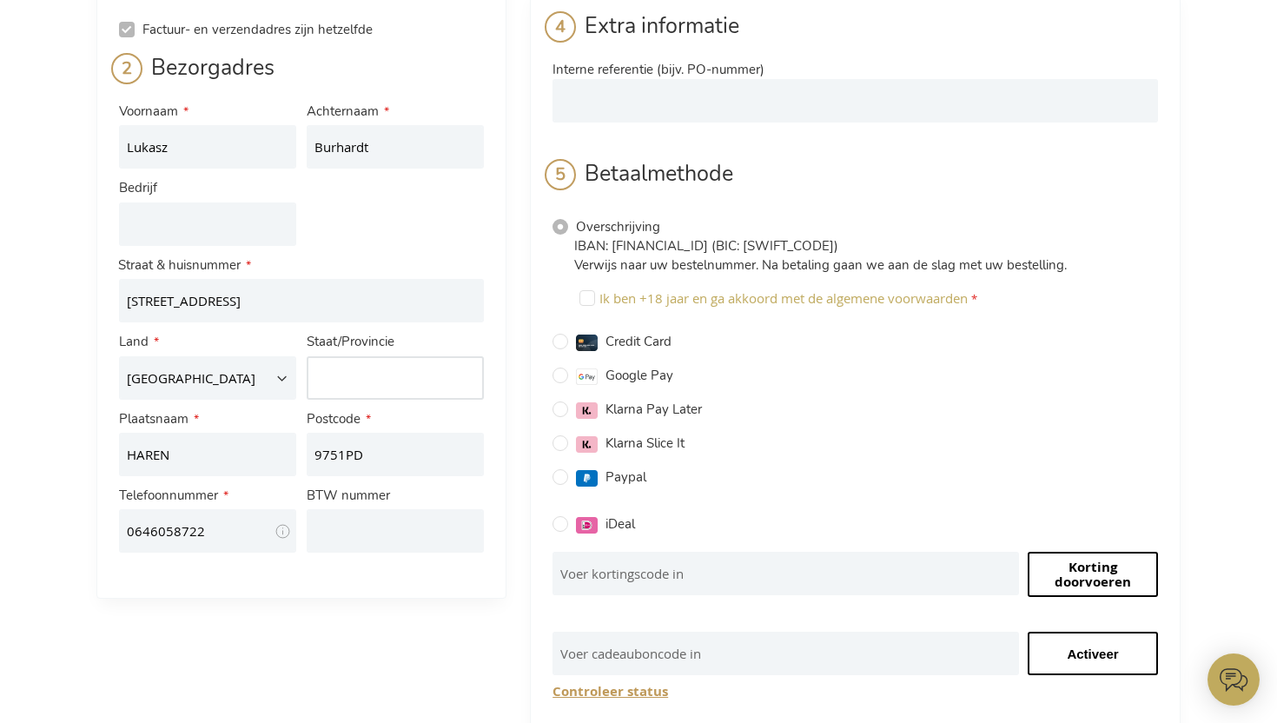
scroll to position [275, 0]
click at [583, 289] on input "Ik ben +18 jaar en ga akkoord met de algemene voorwaarden" at bounding box center [588, 297] width 16 height 16
checkbox input "true"
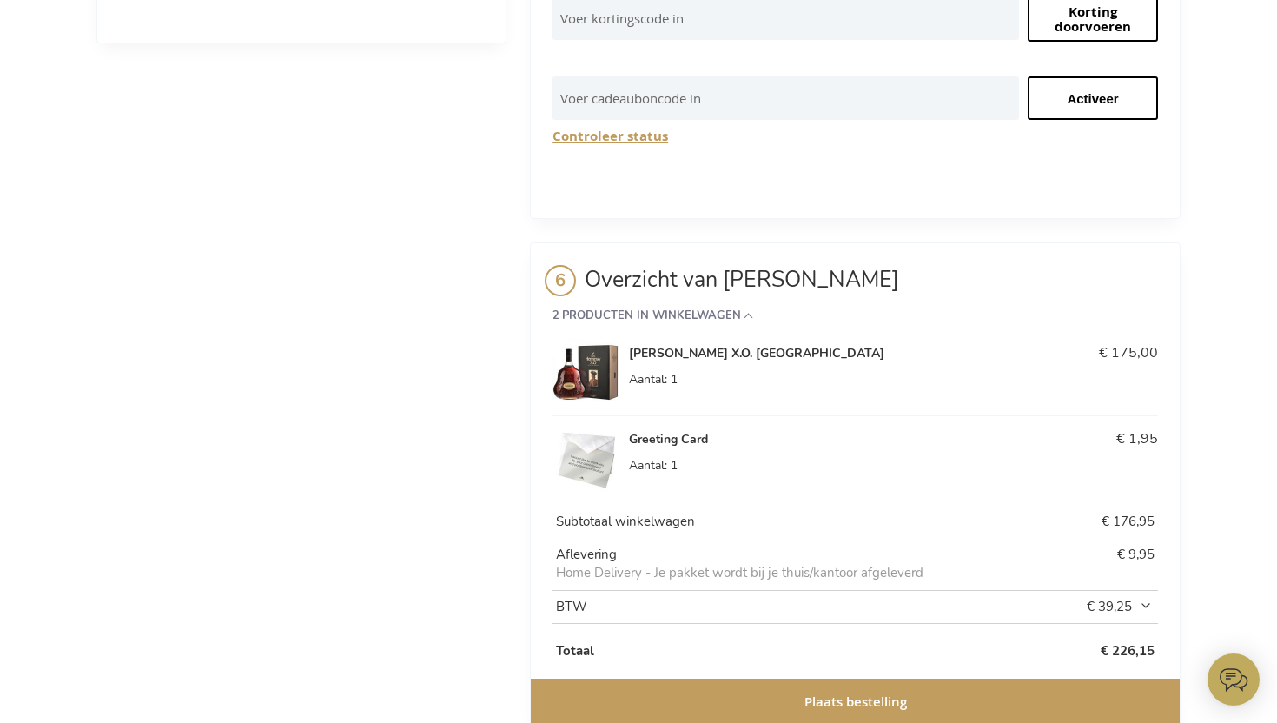
scroll to position [877, 0]
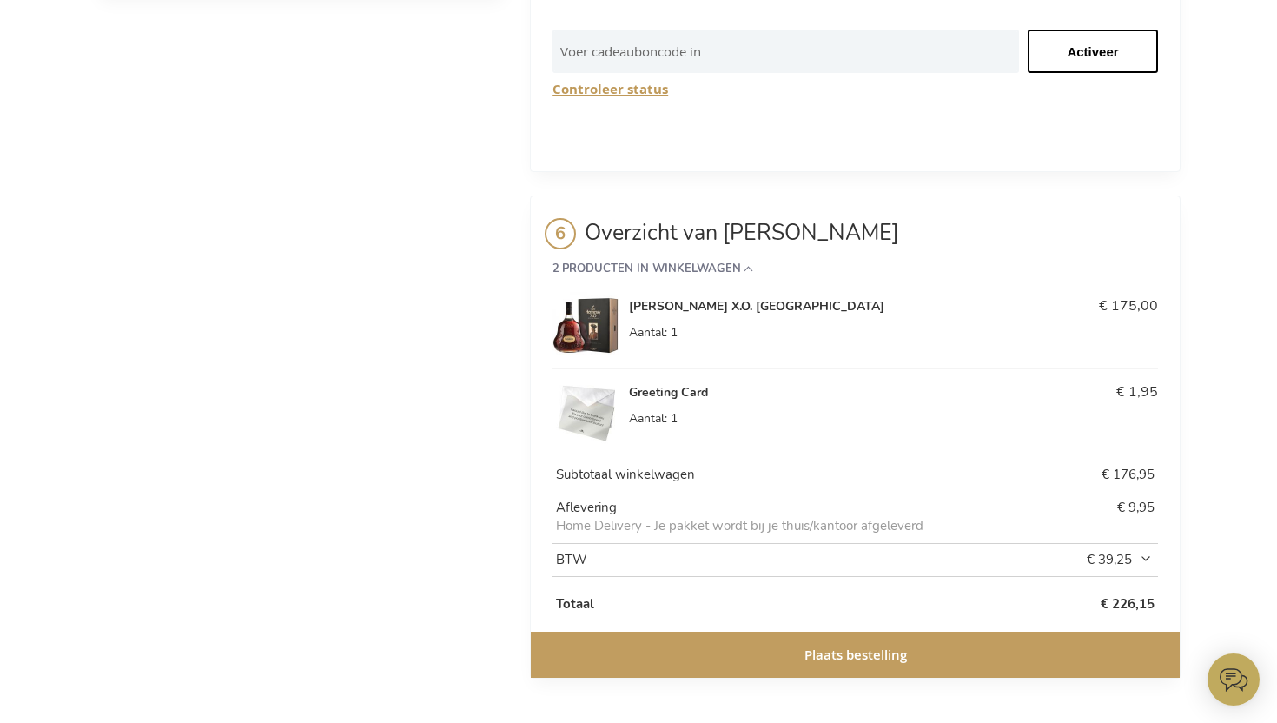
click at [852, 655] on span "Plaats bestelling" at bounding box center [856, 655] width 103 height 18
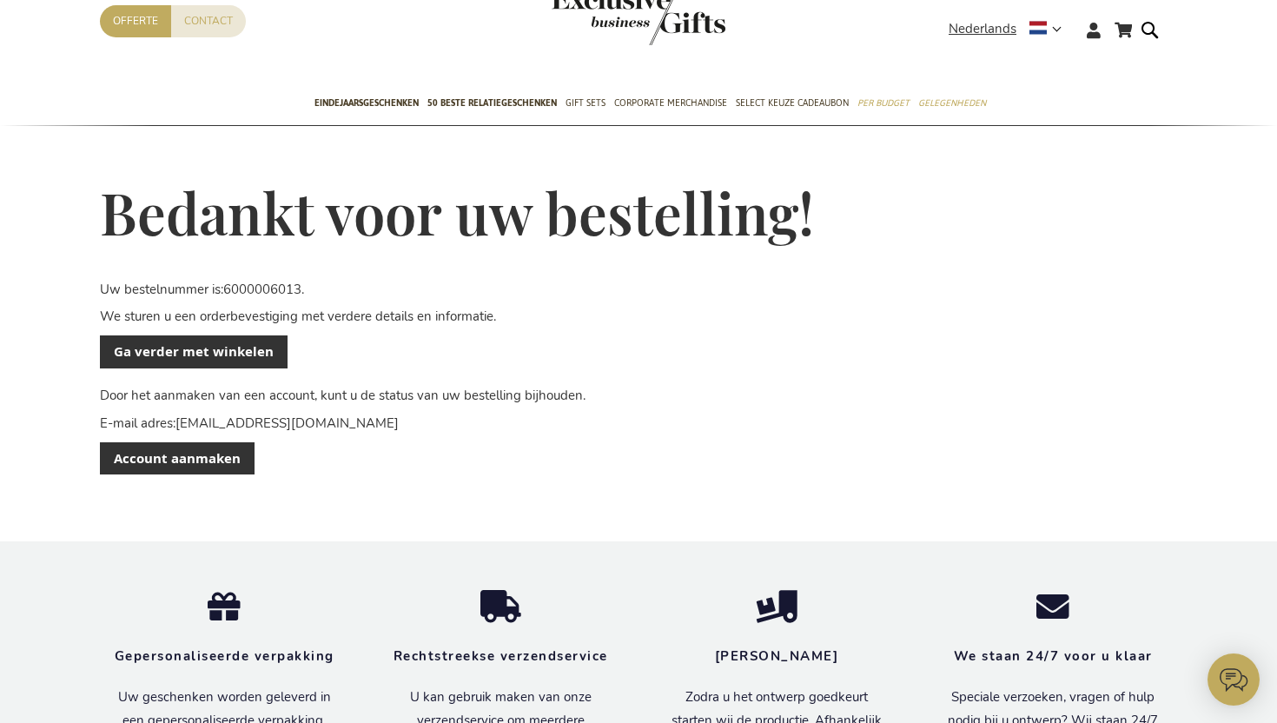
scroll to position [65, 0]
